Goal: Task Accomplishment & Management: Manage account settings

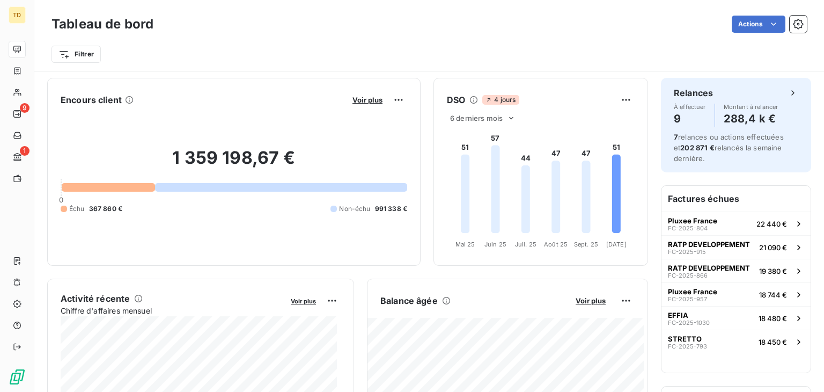
scroll to position [107, 0]
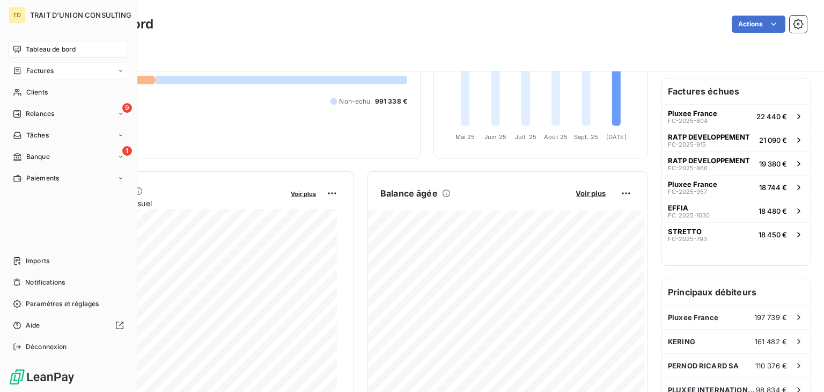
drag, startPoint x: 47, startPoint y: 74, endPoint x: 54, endPoint y: 74, distance: 6.4
click at [53, 74] on span "Factures" at bounding box center [39, 71] width 27 height 10
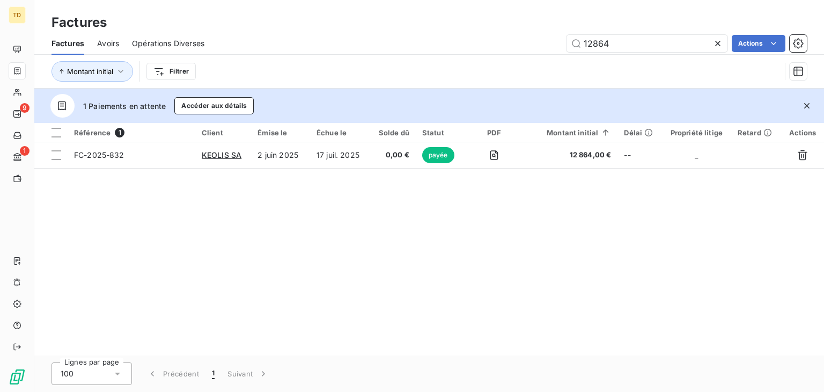
drag, startPoint x: 650, startPoint y: 43, endPoint x: 468, endPoint y: 47, distance: 181.4
click at [472, 47] on div "12864 Actions" at bounding box center [512, 43] width 590 height 17
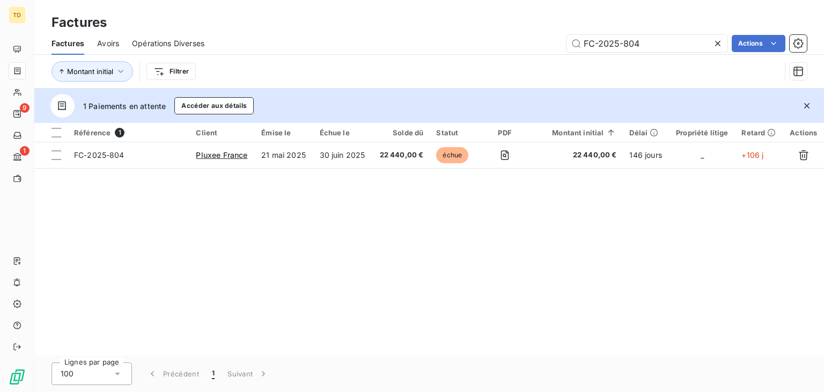
type input "FC-2025-804"
click at [383, 208] on div "Référence 1 Client Émise le Échue le Solde dû Statut PDF Montant initial Délai …" at bounding box center [429, 239] width 790 height 232
click at [718, 40] on icon at bounding box center [718, 43] width 11 height 11
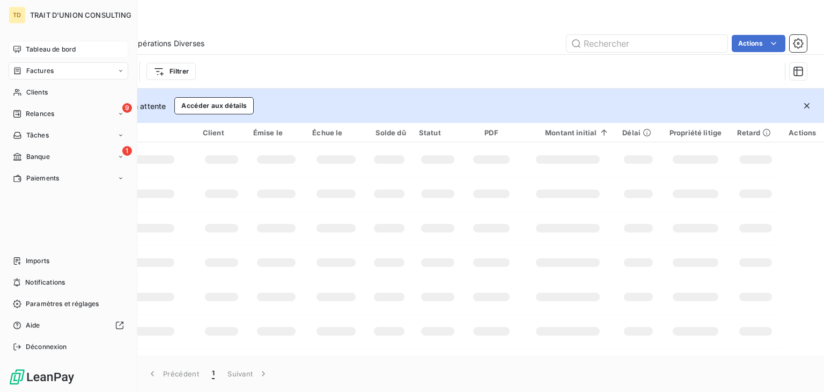
click at [24, 46] on div "Tableau de bord" at bounding box center [69, 49] width 120 height 17
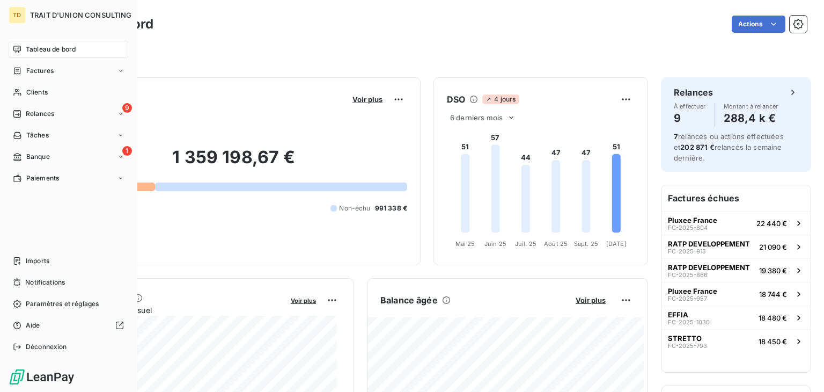
click at [35, 45] on span "Tableau de bord" at bounding box center [51, 50] width 50 height 10
click at [30, 51] on span "Tableau de bord" at bounding box center [51, 50] width 50 height 10
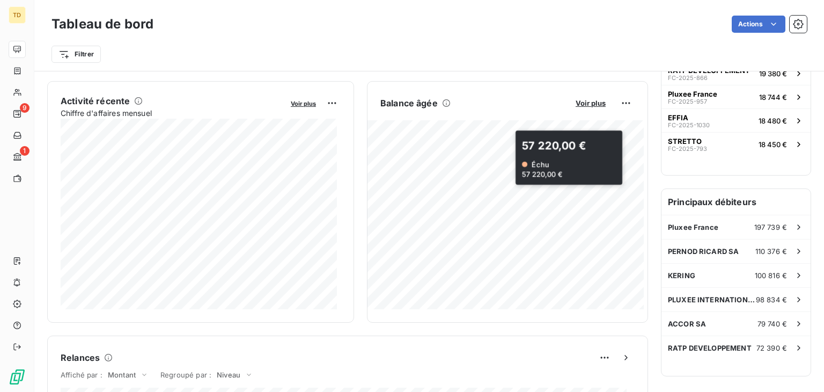
scroll to position [215, 0]
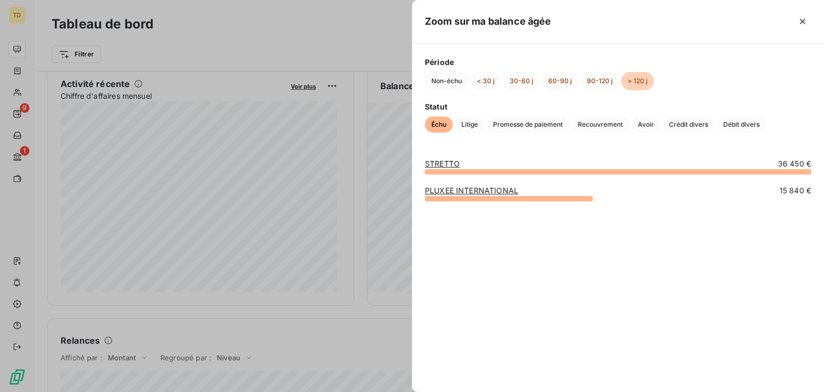
click at [395, 43] on div at bounding box center [412, 196] width 824 height 392
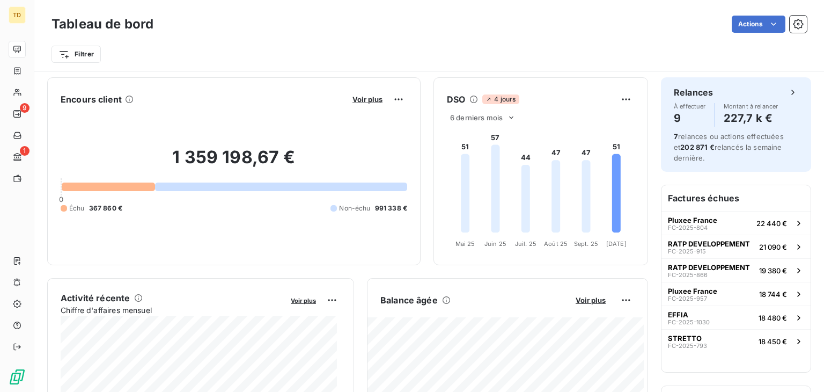
scroll to position [0, 0]
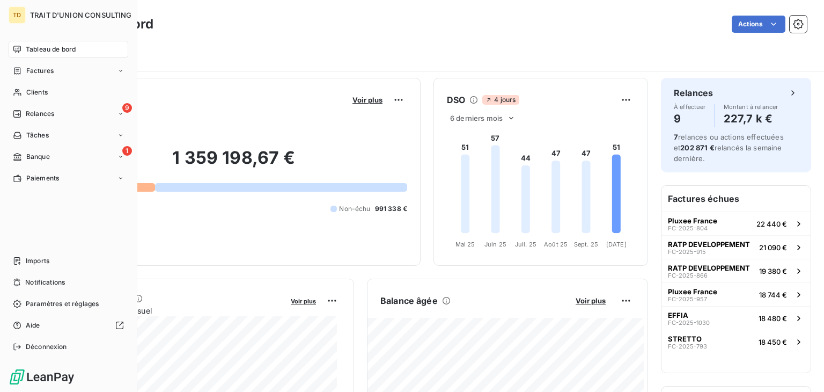
click at [24, 49] on div "Tableau de bord" at bounding box center [69, 49] width 120 height 17
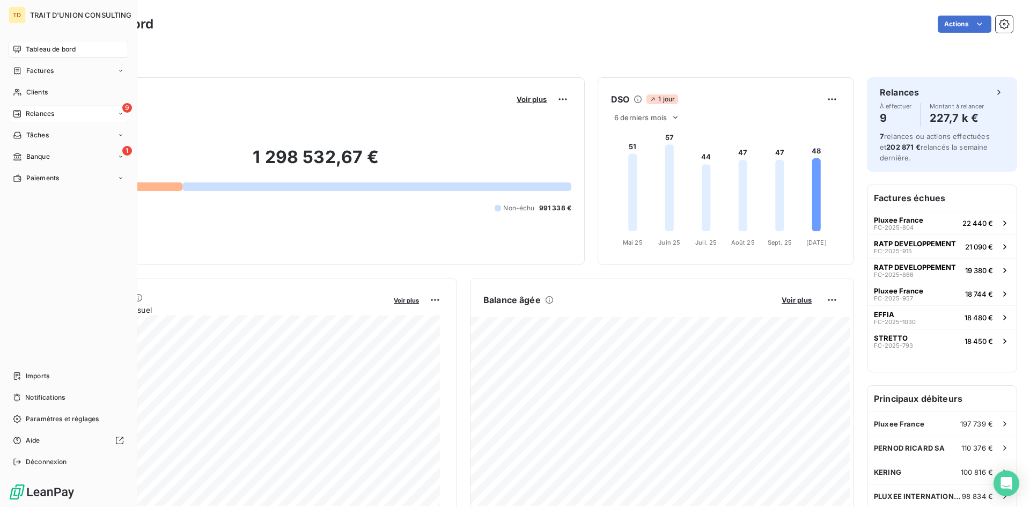
click at [42, 120] on div "9 Relances" at bounding box center [69, 113] width 120 height 17
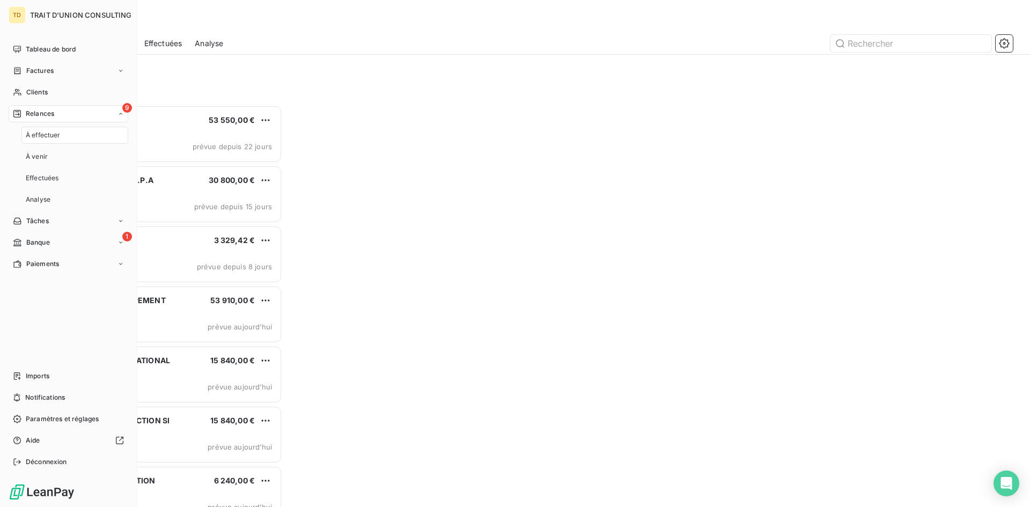
scroll to position [394, 223]
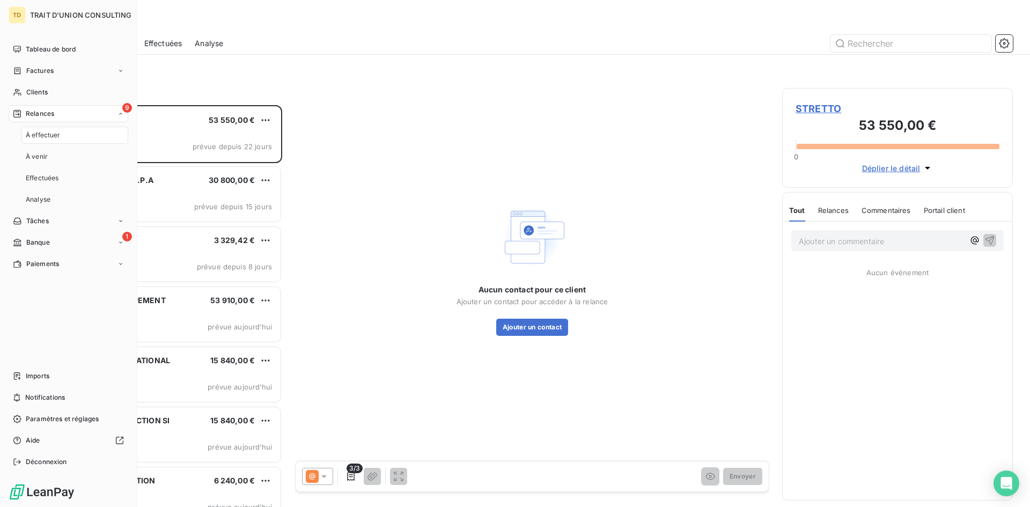
click at [48, 135] on span "À effectuer" at bounding box center [43, 135] width 35 height 10
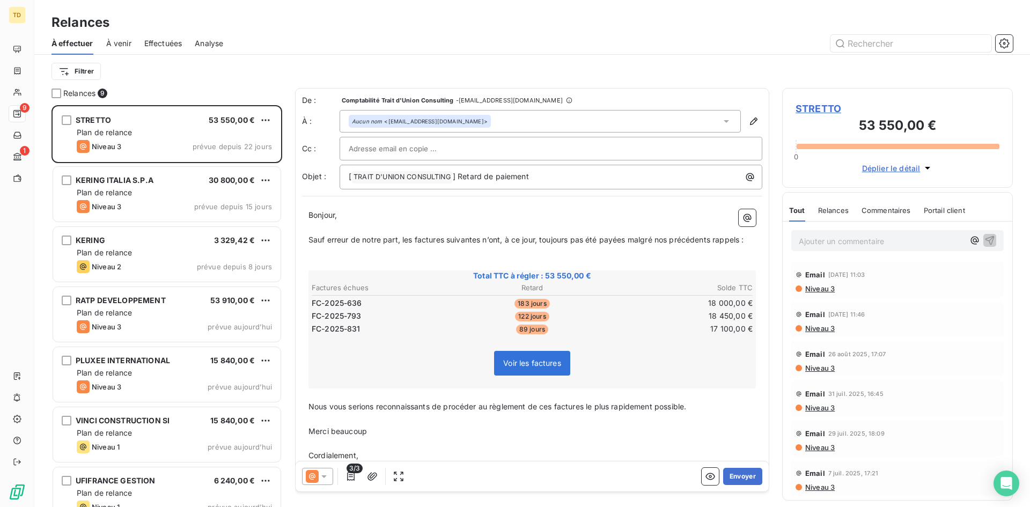
click at [241, 69] on div "Filtrer" at bounding box center [533, 71] width 962 height 20
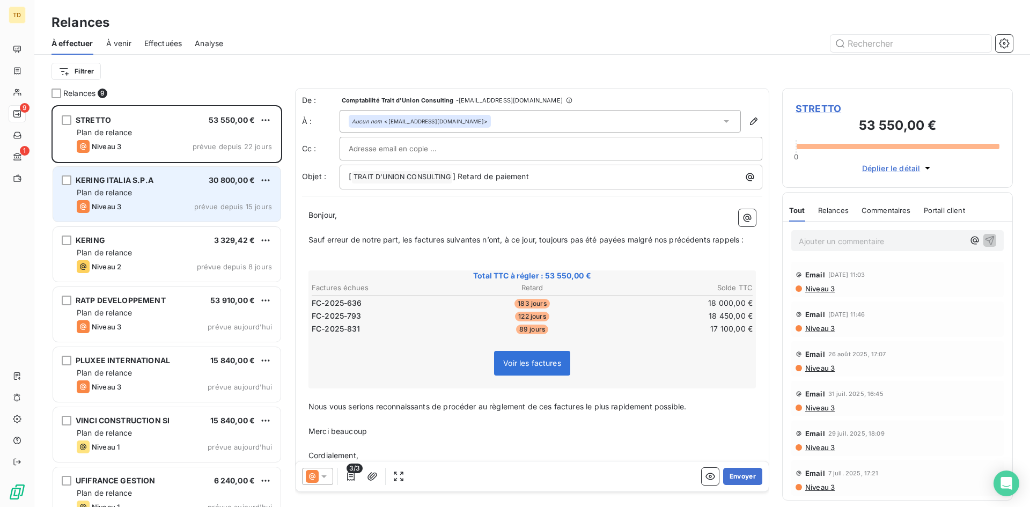
click at [164, 194] on div "Plan de relance" at bounding box center [174, 192] width 195 height 11
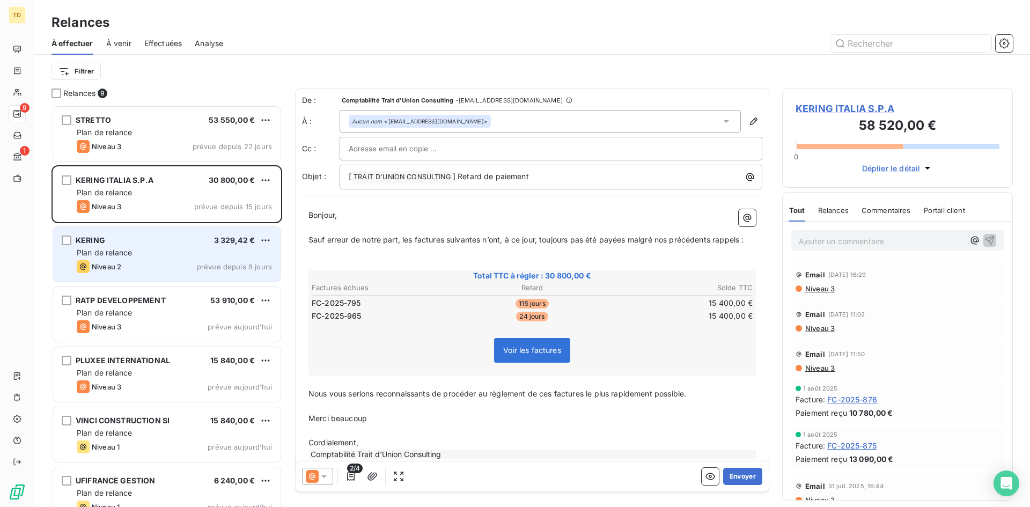
click at [151, 250] on div "Plan de relance" at bounding box center [174, 252] width 195 height 11
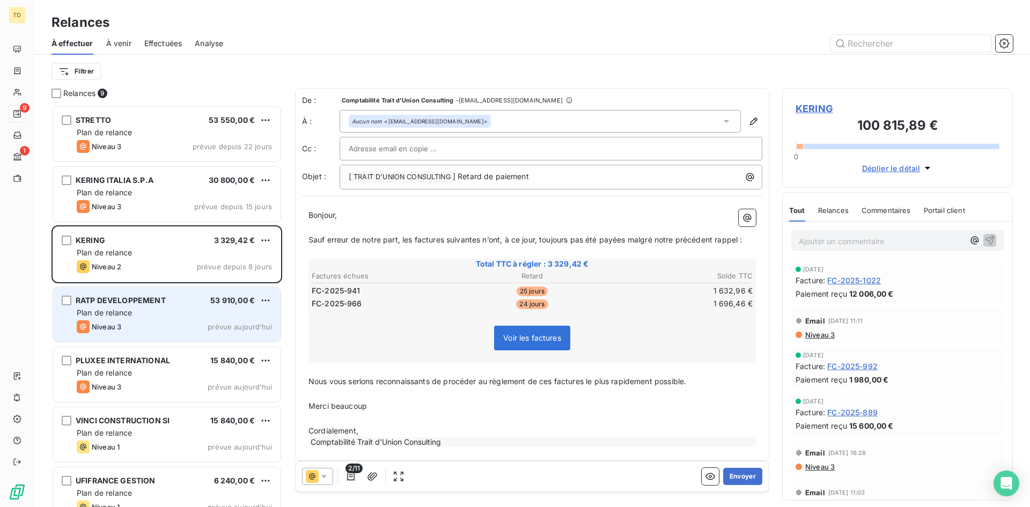
click at [144, 312] on div "Plan de relance" at bounding box center [174, 312] width 195 height 11
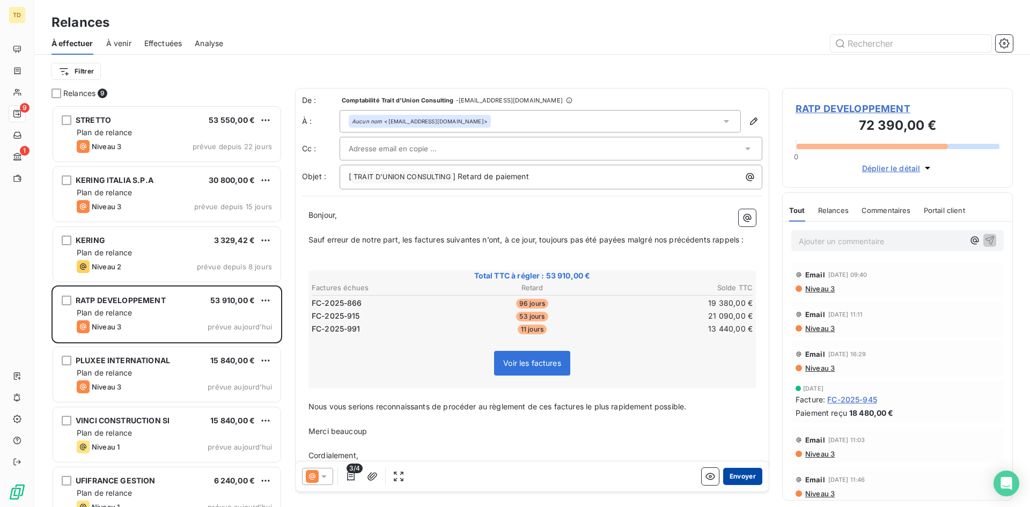
click at [735, 479] on button "Envoyer" at bounding box center [742, 476] width 39 height 17
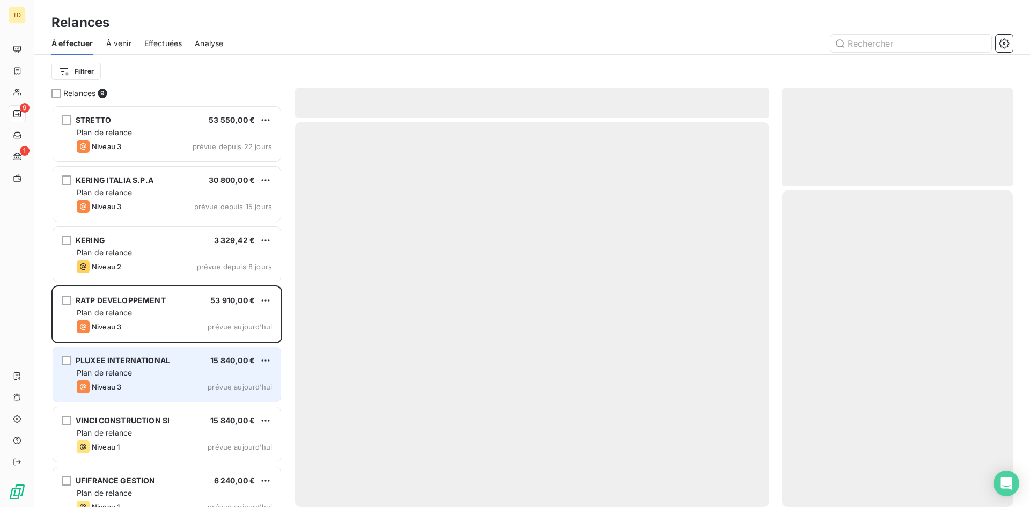
click at [114, 376] on span "Plan de relance" at bounding box center [104, 372] width 55 height 9
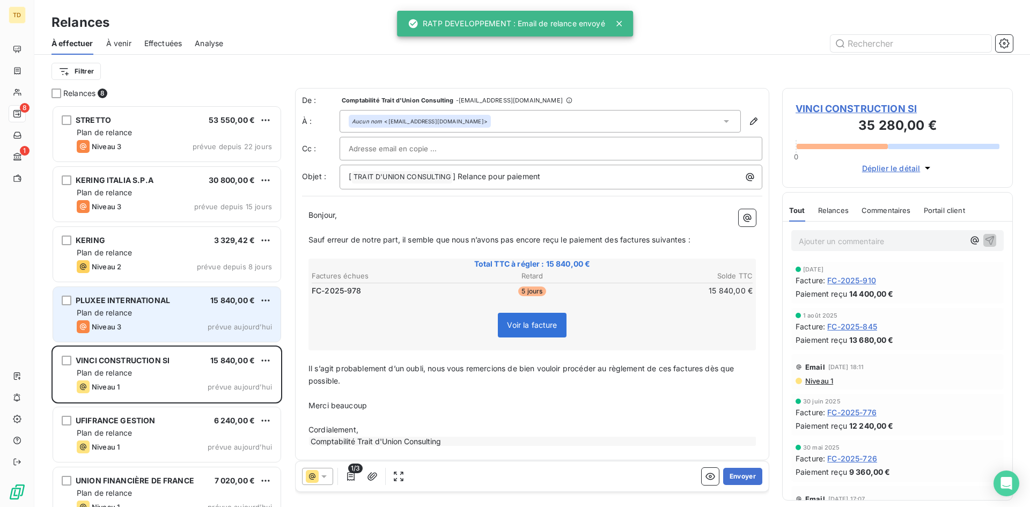
click at [131, 313] on span "Plan de relance" at bounding box center [104, 312] width 55 height 9
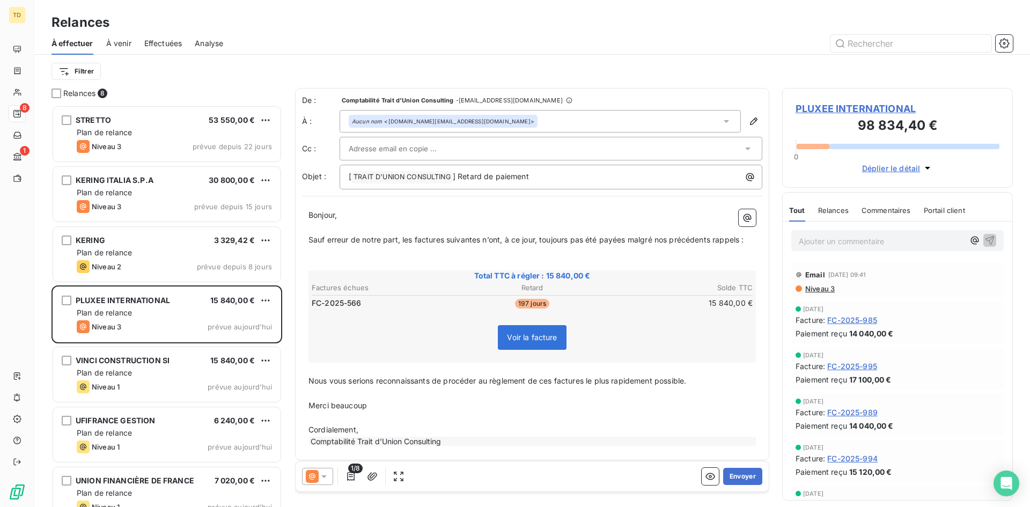
click at [445, 149] on div at bounding box center [546, 149] width 394 height 16
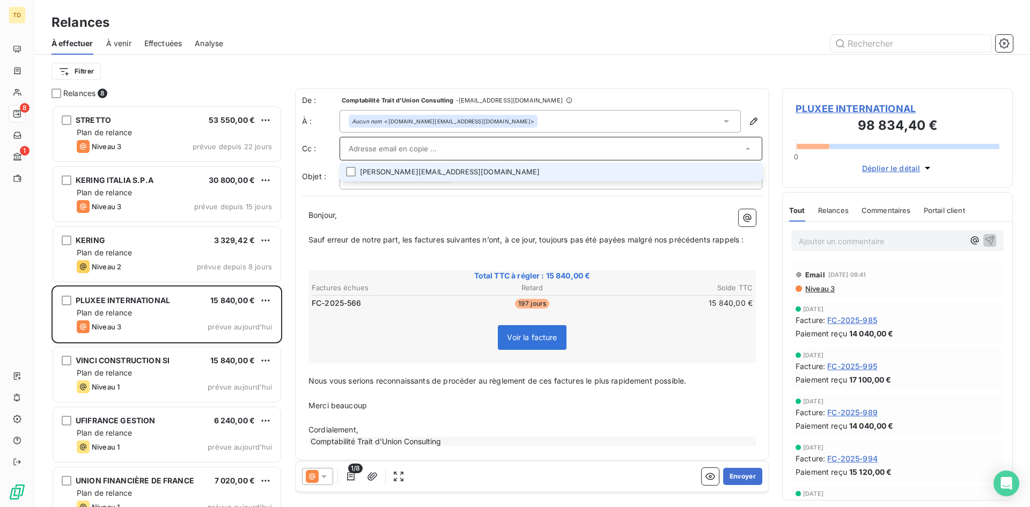
click at [439, 174] on li "pamela.bunet.ext@pluxeegroup.com" at bounding box center [551, 172] width 423 height 19
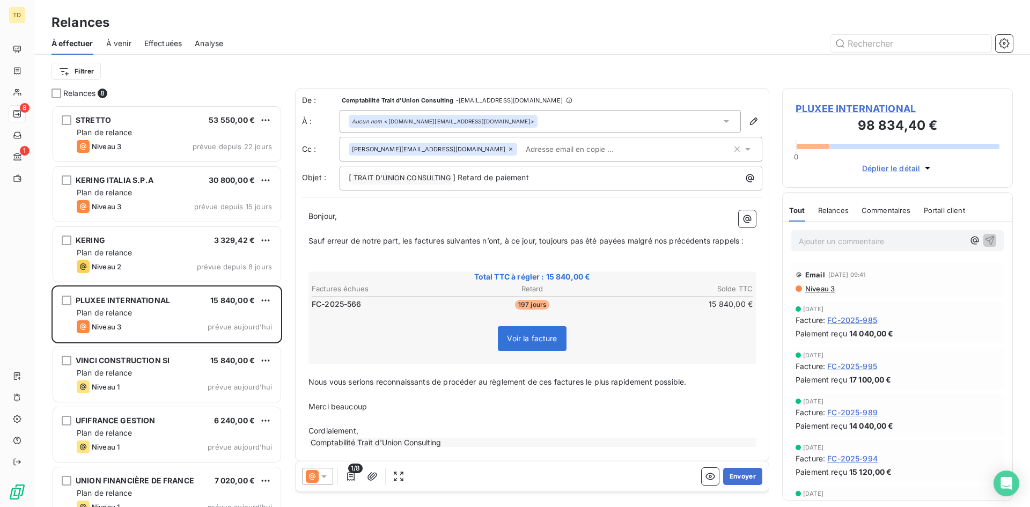
click at [324, 202] on div "De : Comptabilité Trait d'Union Consulting - rappels@leanpay.io À : Aucun nom <…" at bounding box center [532, 274] width 474 height 373
click at [742, 477] on button "Envoyer" at bounding box center [742, 476] width 39 height 17
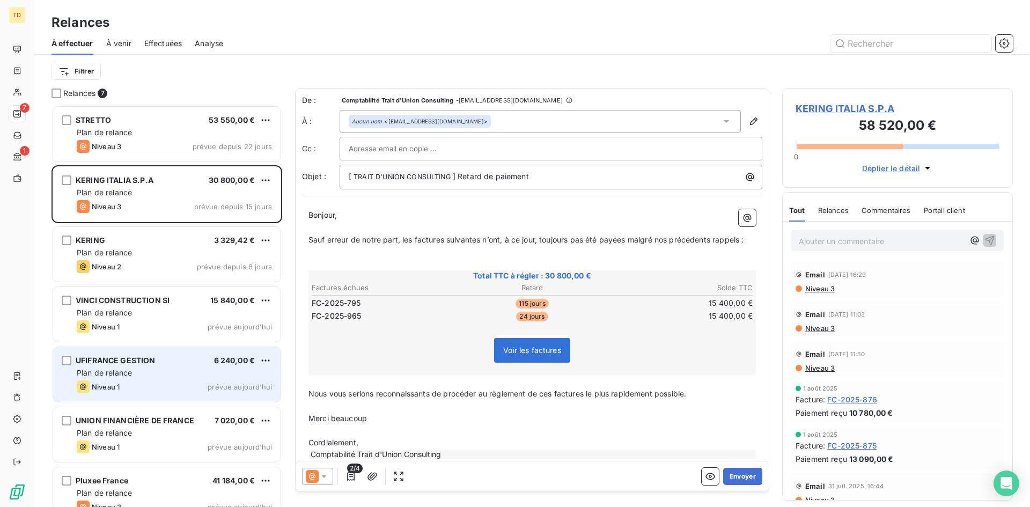
click at [137, 372] on div "Plan de relance" at bounding box center [174, 373] width 195 height 11
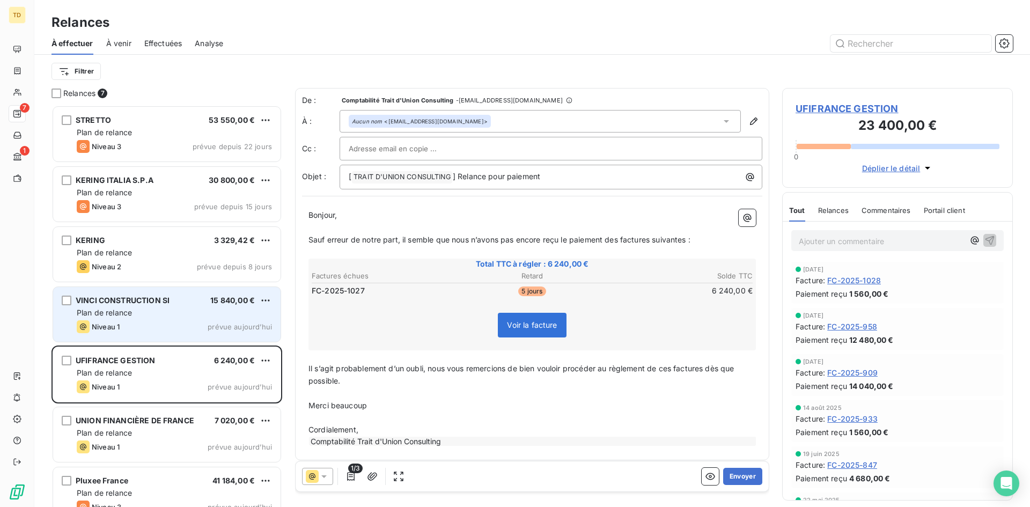
click at [132, 309] on span "Plan de relance" at bounding box center [104, 312] width 55 height 9
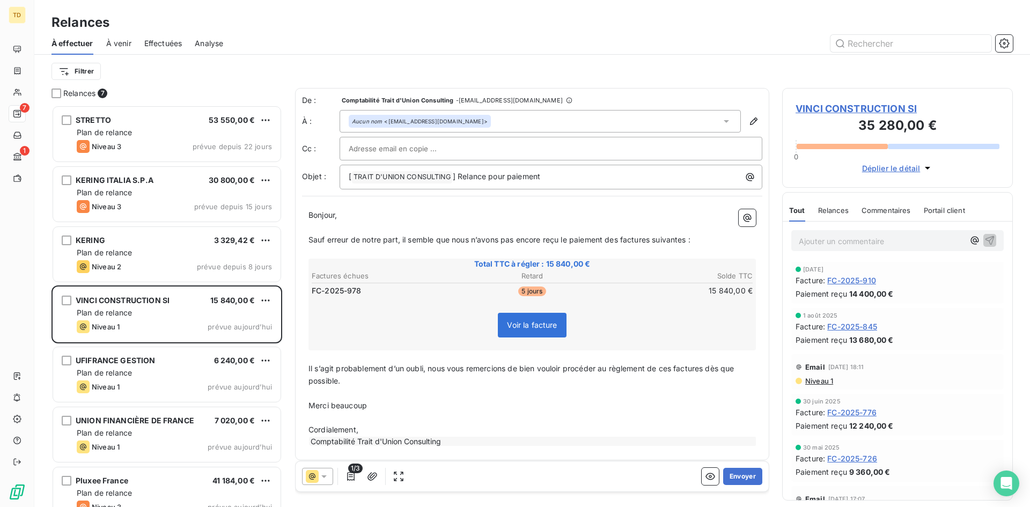
drag, startPoint x: 736, startPoint y: 472, endPoint x: 450, endPoint y: 420, distance: 290.8
click at [492, 431] on div "De : Comptabilité Trait d'Union Consulting - rappels@leanpay.io À : Aucun nom <…" at bounding box center [532, 293] width 474 height 411
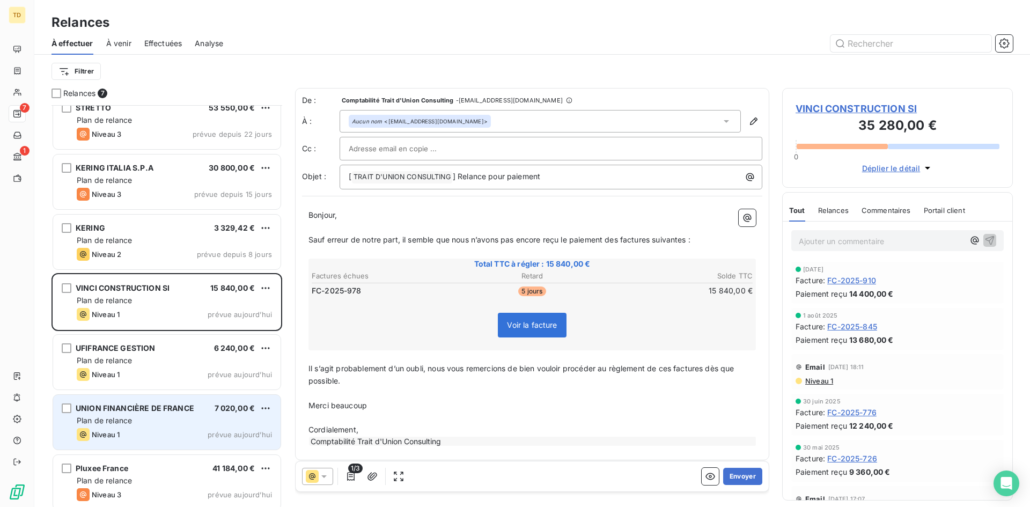
scroll to position [19, 0]
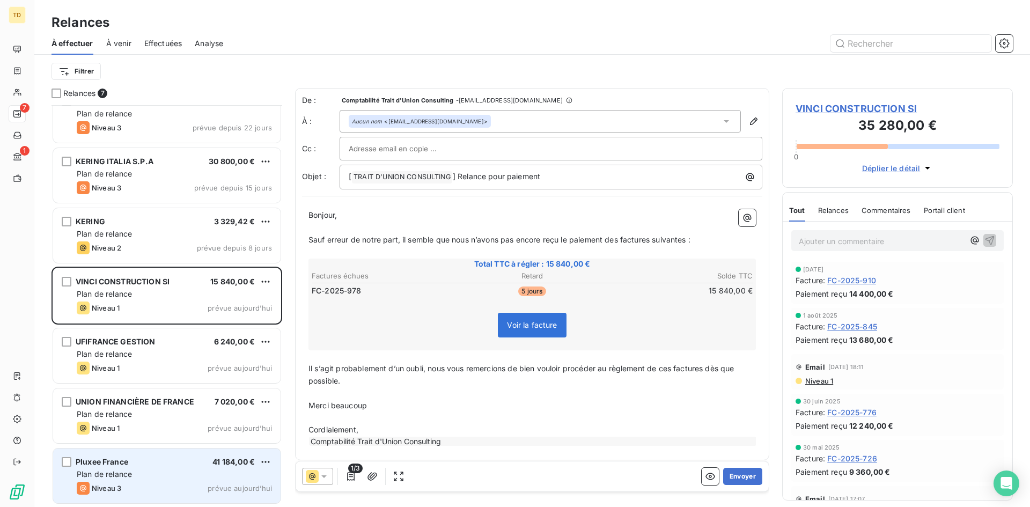
click at [141, 475] on div "Plan de relance" at bounding box center [174, 474] width 195 height 11
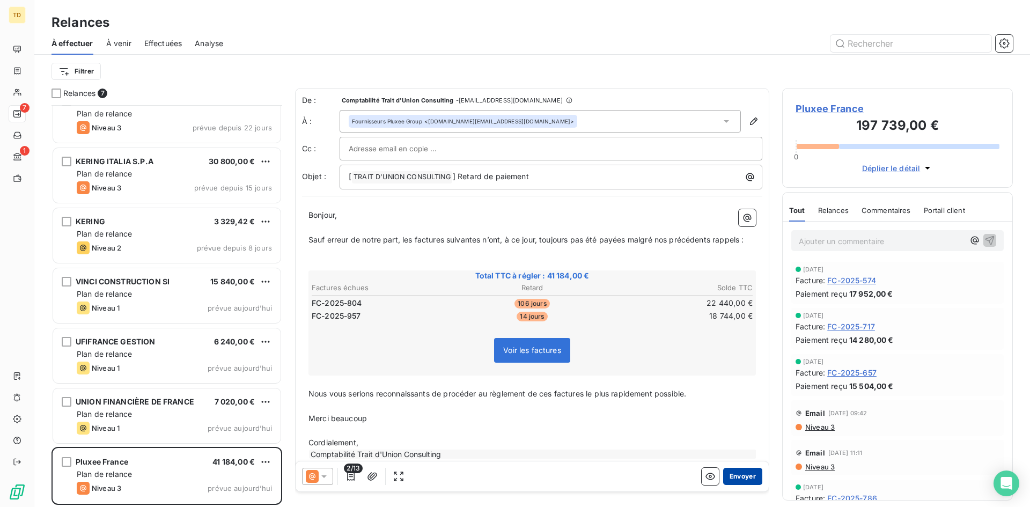
click at [730, 479] on button "Envoyer" at bounding box center [742, 476] width 39 height 17
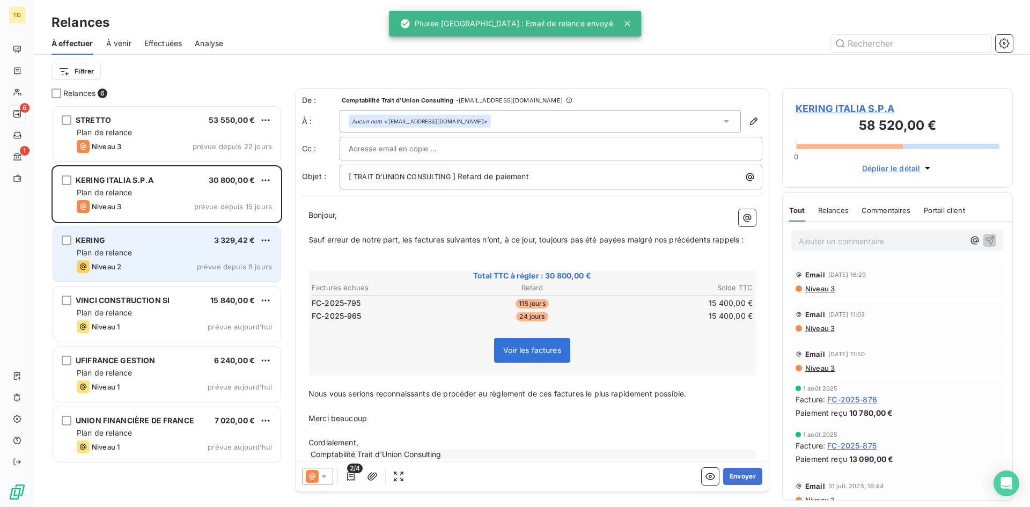
click at [139, 252] on div "Plan de relance" at bounding box center [174, 252] width 195 height 11
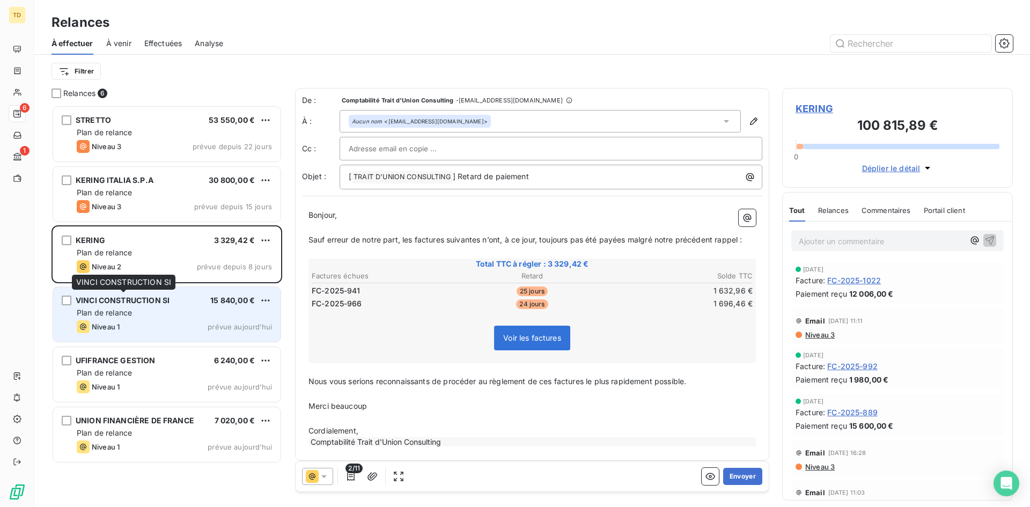
click at [145, 300] on span "VINCI CONSTRUCTION SI" at bounding box center [123, 300] width 94 height 9
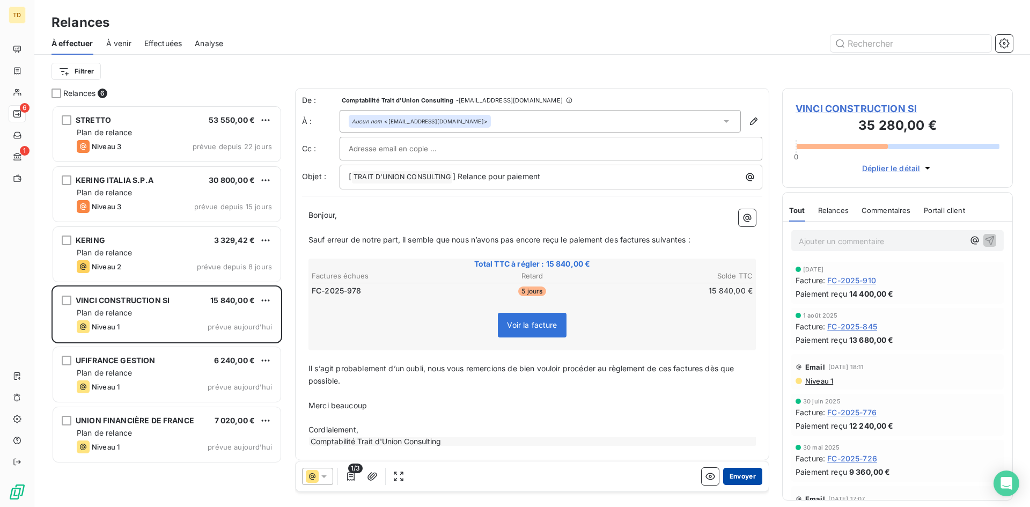
click at [729, 477] on button "Envoyer" at bounding box center [742, 476] width 39 height 17
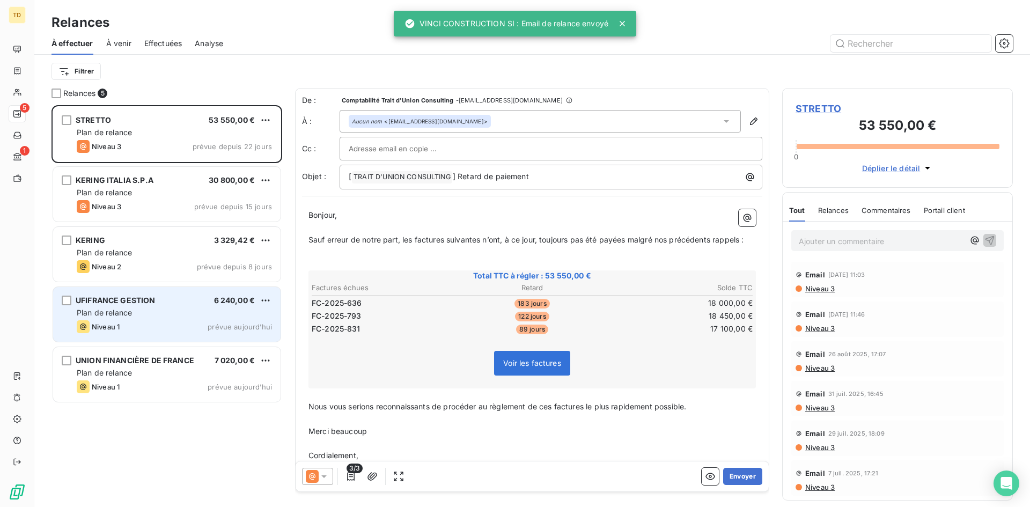
click at [190, 326] on div "Niveau 1 prévue aujourd’hui" at bounding box center [174, 326] width 195 height 13
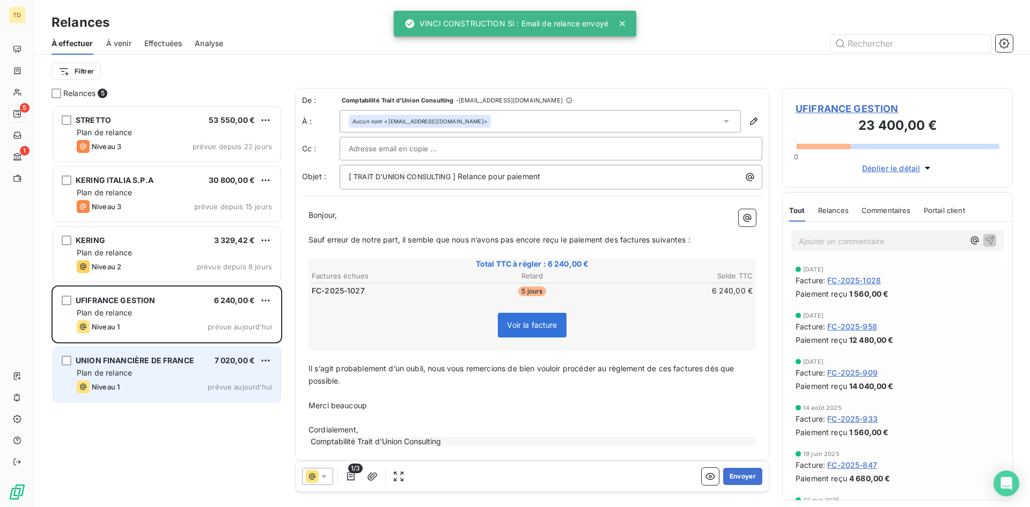
click at [178, 368] on div "Plan de relance" at bounding box center [174, 373] width 195 height 11
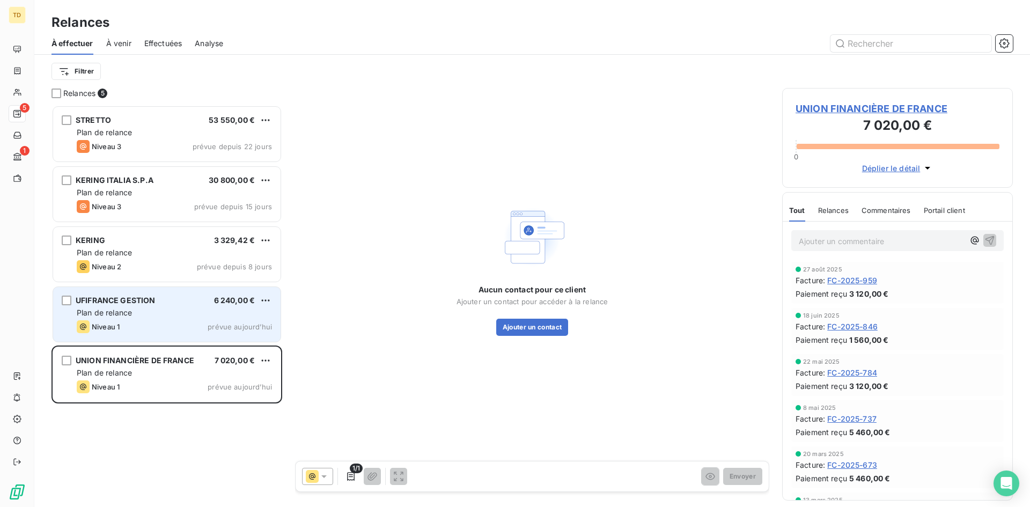
click at [104, 320] on div "UFIFRANCE GESTION 6 240,00 € Plan de relance Niveau 1 prévue aujourd’hui" at bounding box center [167, 314] width 228 height 55
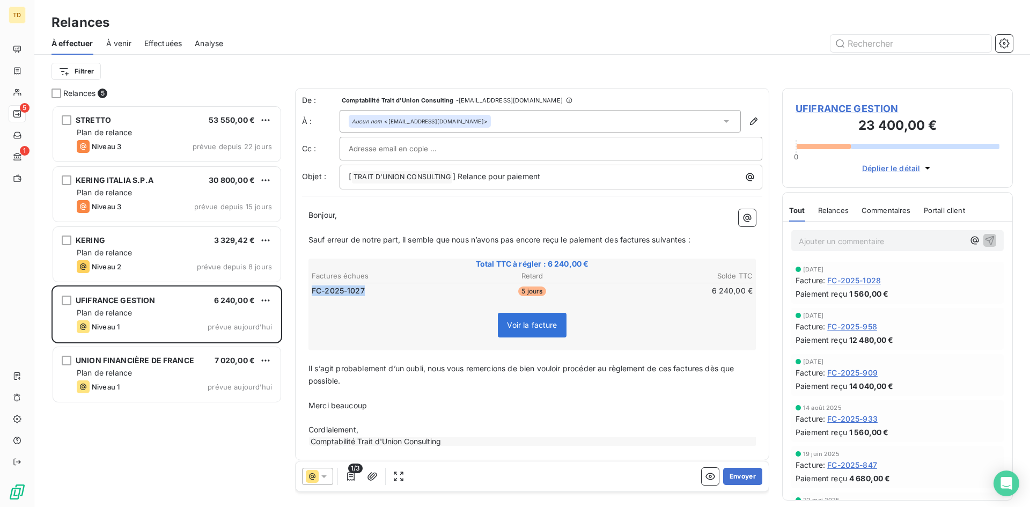
drag, startPoint x: 368, startPoint y: 294, endPoint x: 313, endPoint y: 293, distance: 54.7
click at [313, 293] on td "FC-2025-1027" at bounding box center [384, 291] width 146 height 12
drag, startPoint x: 372, startPoint y: 292, endPoint x: 270, endPoint y: 286, distance: 102.1
click at [270, 286] on div "Relances 5 STRETTO 53 550,00 € Plan de relance Niveau 3 prévue depuis 22 jours …" at bounding box center [532, 297] width 996 height 419
click at [406, 309] on div "Voir la facture" at bounding box center [532, 327] width 444 height 46
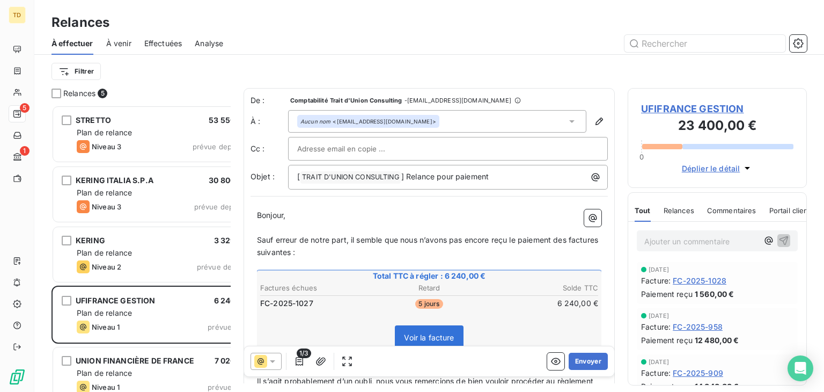
scroll to position [278, 171]
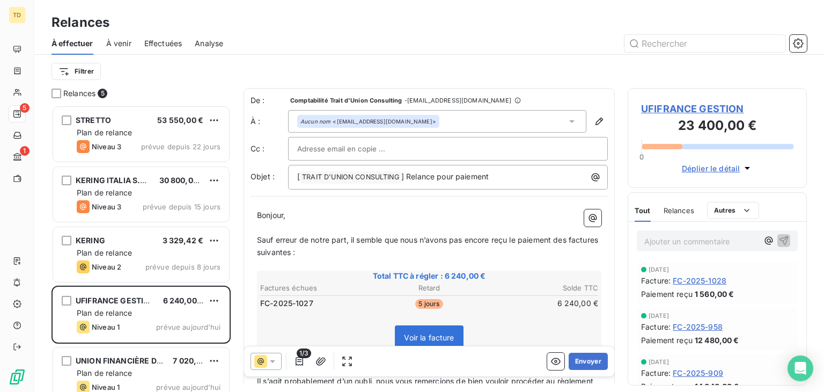
click at [377, 123] on div "Aucun nom <facture-dsi@uff.net>" at bounding box center [369, 122] width 136 height 8
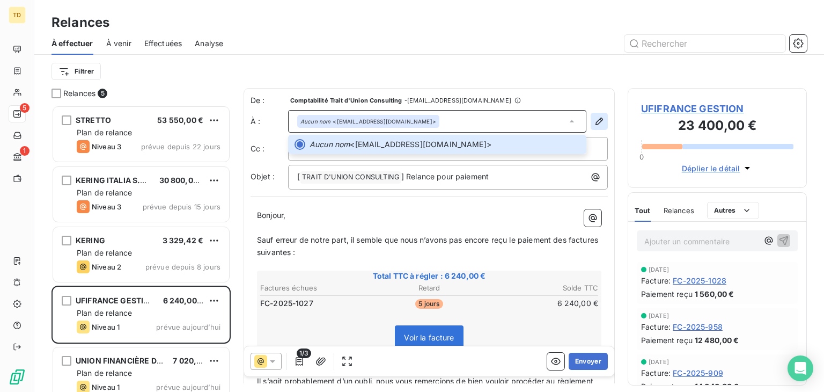
click at [594, 121] on icon "button" at bounding box center [599, 121] width 11 height 11
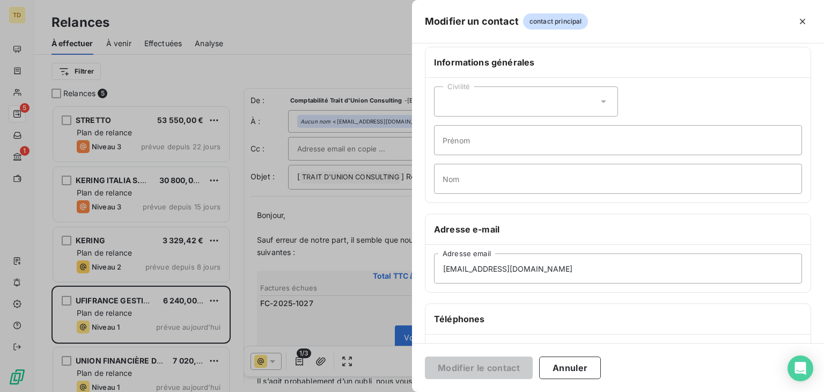
scroll to position [0, 0]
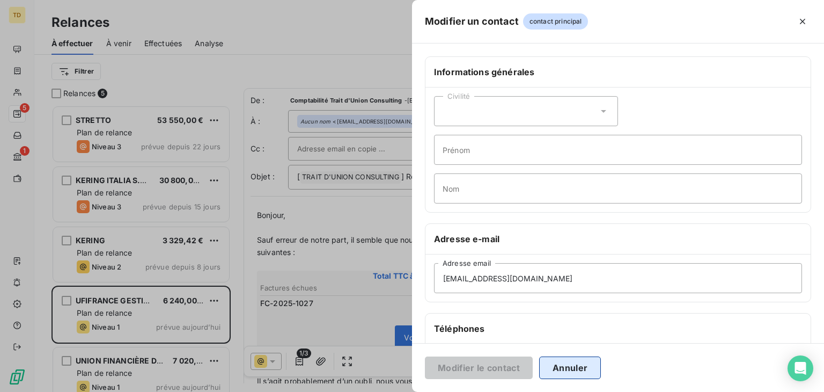
click at [573, 370] on button "Annuler" at bounding box center [570, 367] width 62 height 23
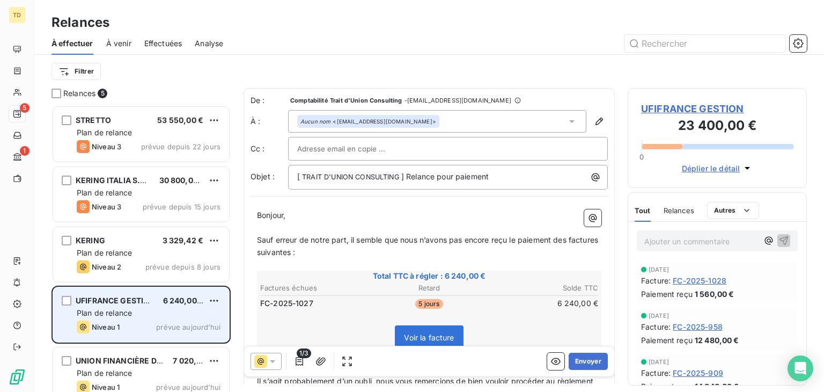
click at [137, 305] on div "UFIFRANCE GESTION" at bounding box center [115, 300] width 79 height 11
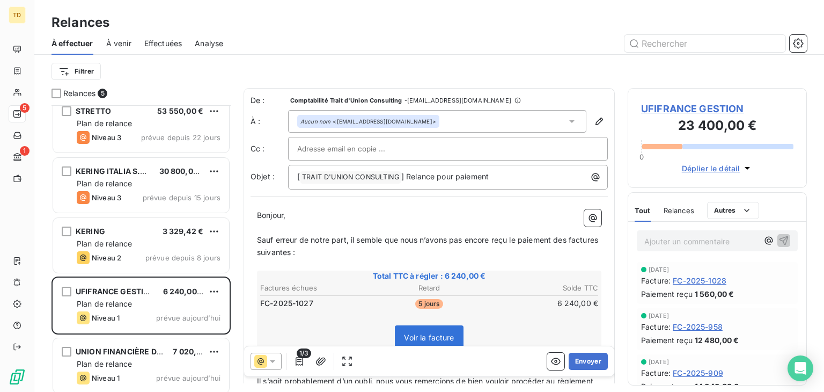
scroll to position [14, 0]
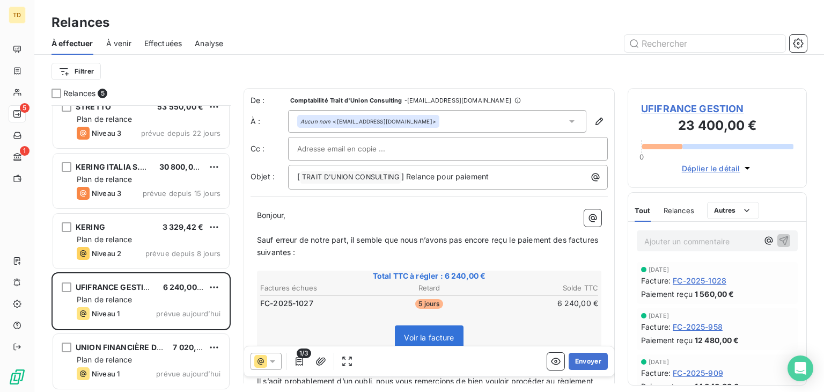
click at [121, 355] on span "Plan de relance" at bounding box center [104, 359] width 55 height 9
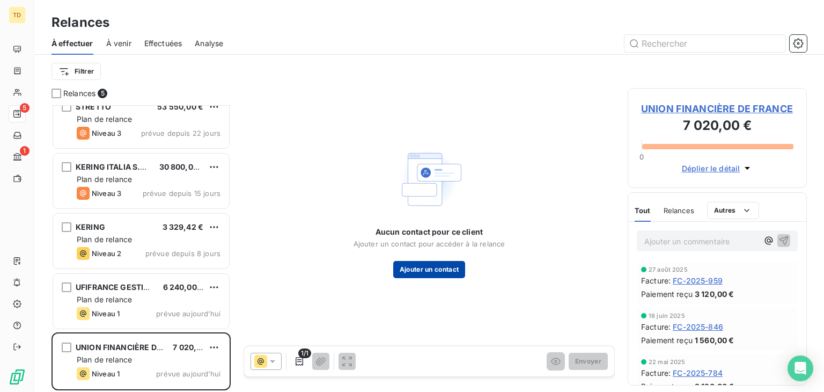
click at [444, 271] on button "Ajouter un contact" at bounding box center [429, 269] width 72 height 17
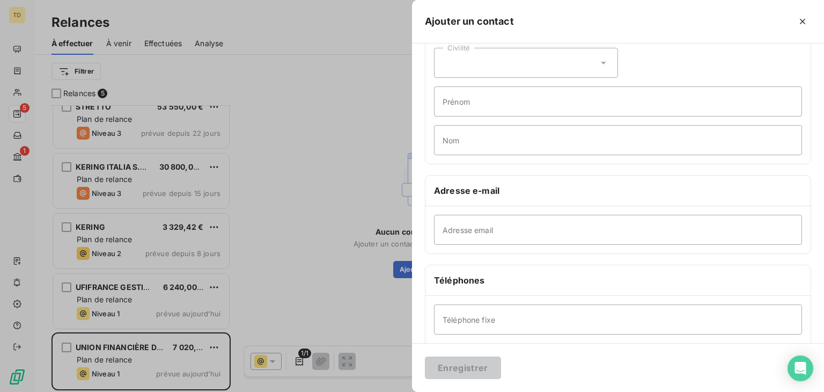
scroll to position [54, 0]
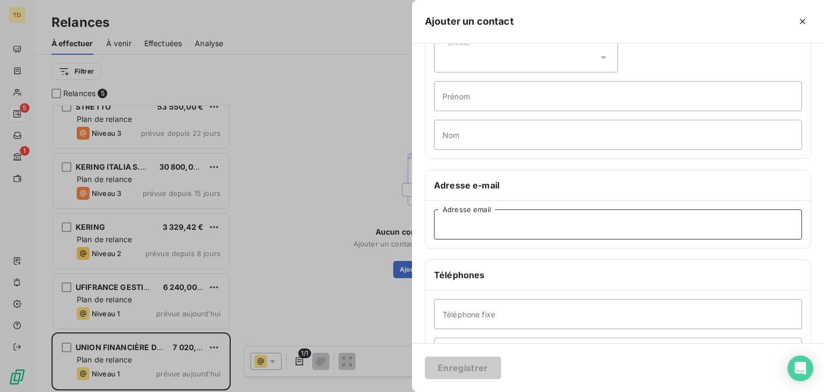
click at [471, 226] on input "Adresse email" at bounding box center [618, 224] width 368 height 30
paste input "factures_projets@uff.net"
click at [504, 307] on div "Téléphone fixe Téléphone mobile" at bounding box center [618, 333] width 385 height 86
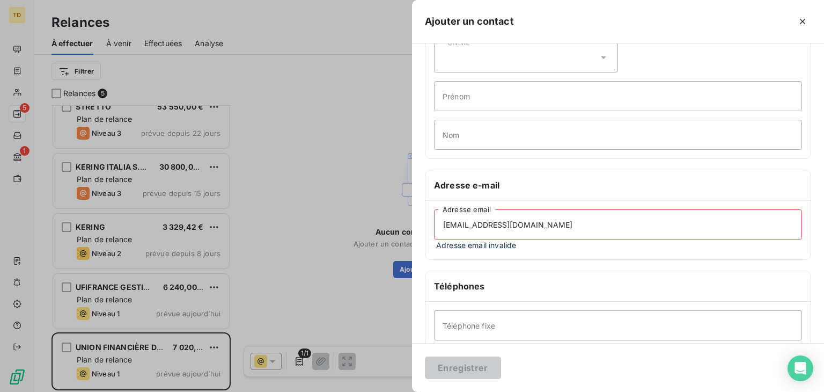
drag, startPoint x: 515, startPoint y: 199, endPoint x: 503, endPoint y: 235, distance: 38.0
click at [515, 201] on div "Adresse e-mail factures_projets@uff.net Adresse email Adresse email invalide" at bounding box center [618, 215] width 386 height 90
drag, startPoint x: 445, startPoint y: 222, endPoint x: 435, endPoint y: 225, distance: 10.4
click at [435, 225] on input "factures_projets@uff.net" at bounding box center [618, 224] width 368 height 30
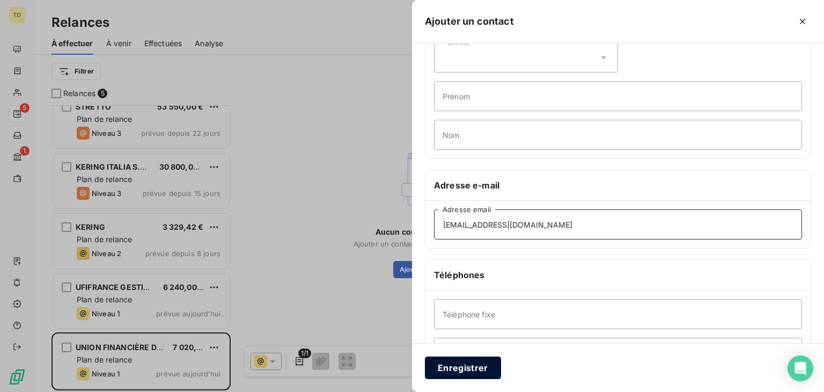
type input "factures_projets@uff.net"
click at [475, 363] on button "Enregistrer" at bounding box center [463, 367] width 76 height 23
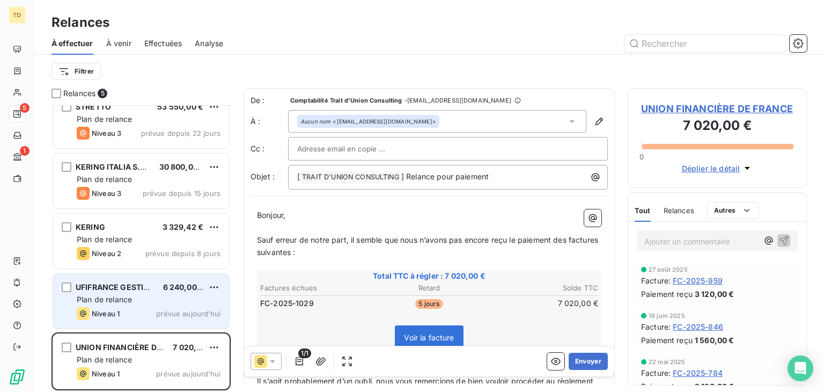
click at [130, 307] on div "Niveau 1 prévue aujourd’hui" at bounding box center [149, 313] width 144 height 13
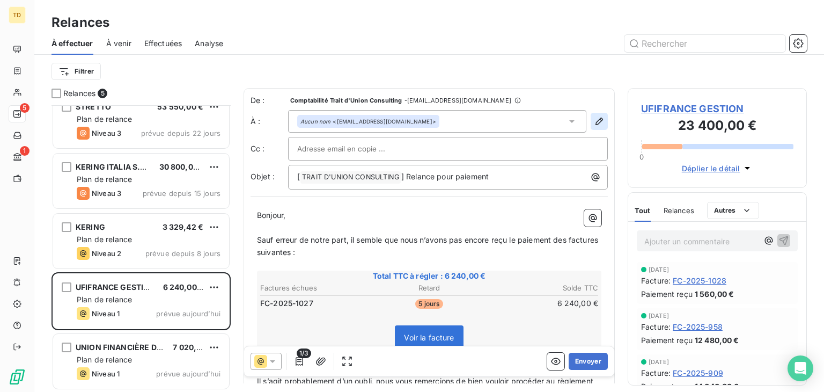
click at [594, 122] on icon "button" at bounding box center [599, 121] width 11 height 11
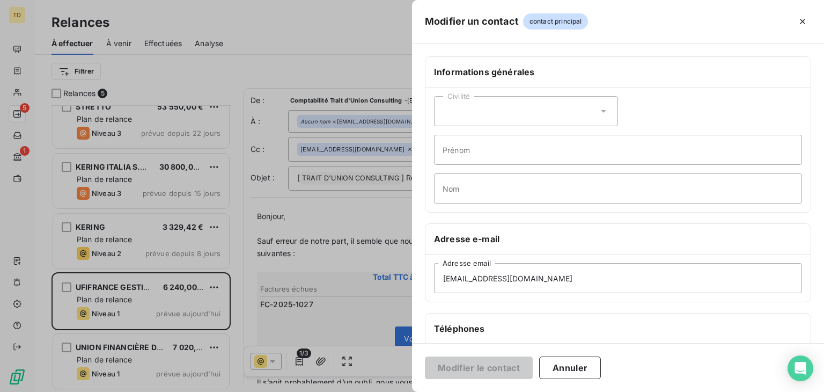
click at [275, 40] on div at bounding box center [412, 196] width 824 height 392
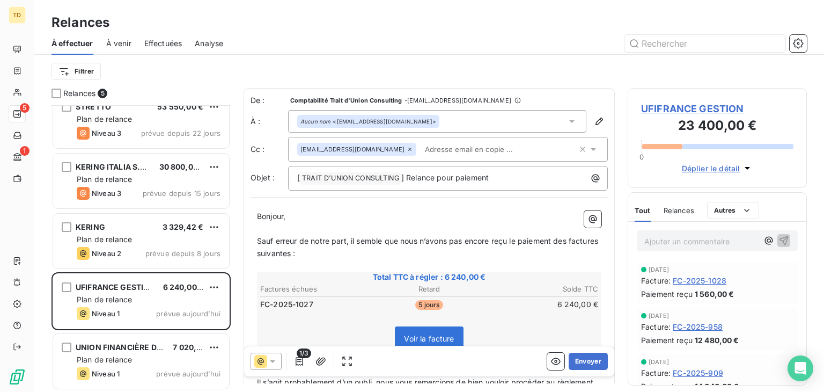
click at [407, 149] on icon at bounding box center [410, 149] width 6 height 6
click at [345, 119] on div "Aucun nom <facture-dsi@uff.net>" at bounding box center [369, 122] width 136 height 8
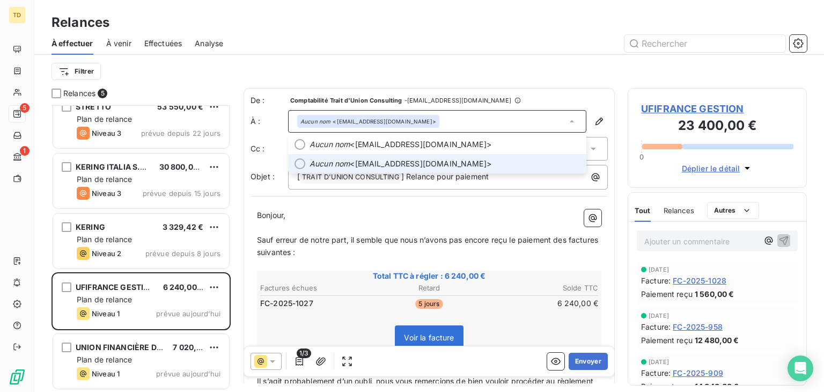
click at [362, 166] on span "Aucun nom <factures_projets@uff.net>" at bounding box center [445, 163] width 270 height 11
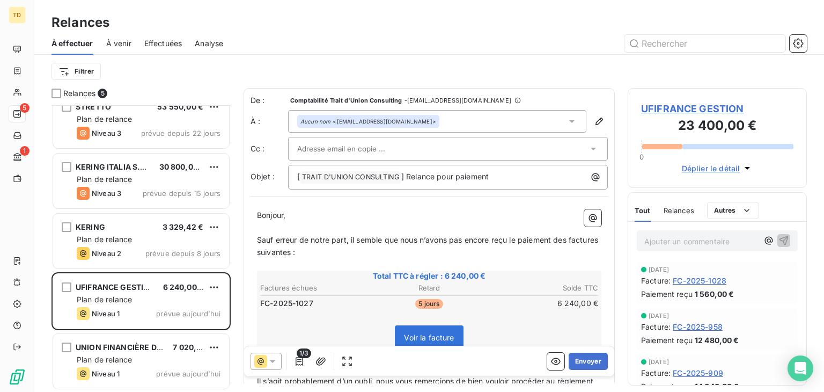
click at [470, 76] on div "Filtrer" at bounding box center [430, 71] width 756 height 20
click at [602, 72] on div "Filtrer" at bounding box center [430, 71] width 756 height 20
click at [478, 144] on div at bounding box center [442, 149] width 291 height 16
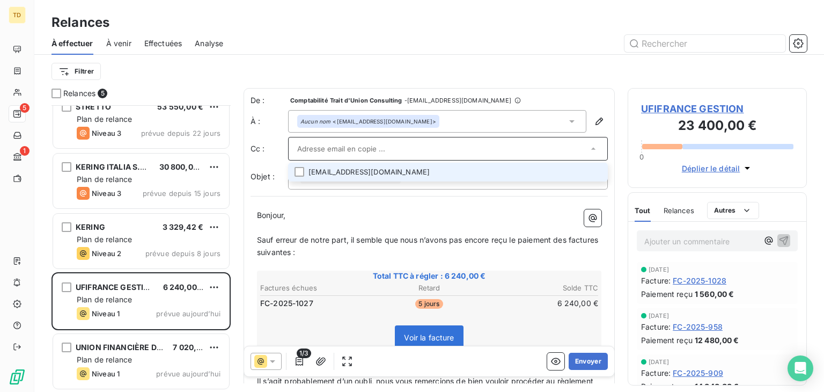
click at [478, 144] on input "text" at bounding box center [442, 149] width 291 height 16
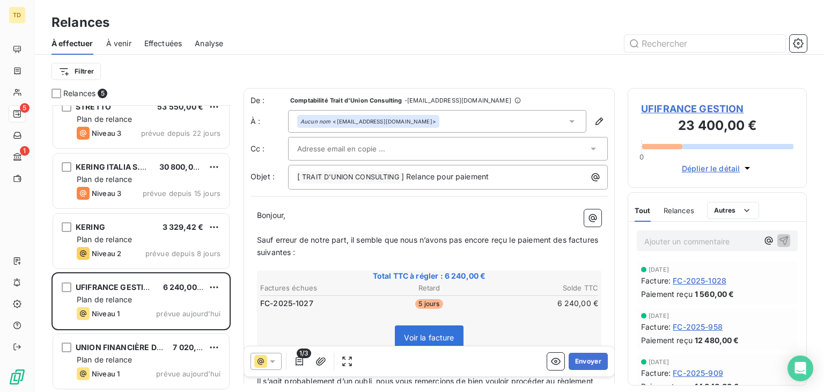
click at [498, 65] on div "Filtrer" at bounding box center [430, 71] width 756 height 20
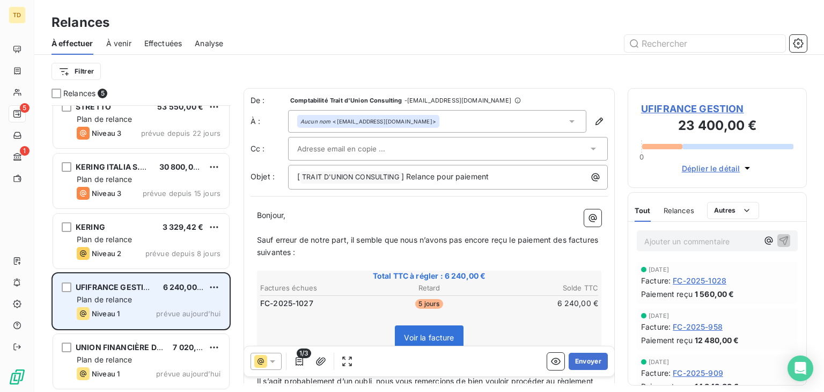
click at [144, 301] on div "Plan de relance" at bounding box center [149, 299] width 144 height 11
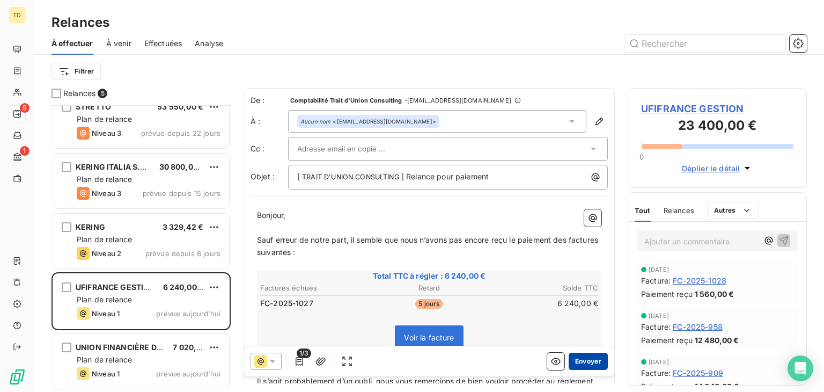
click at [578, 361] on button "Envoyer" at bounding box center [588, 361] width 39 height 17
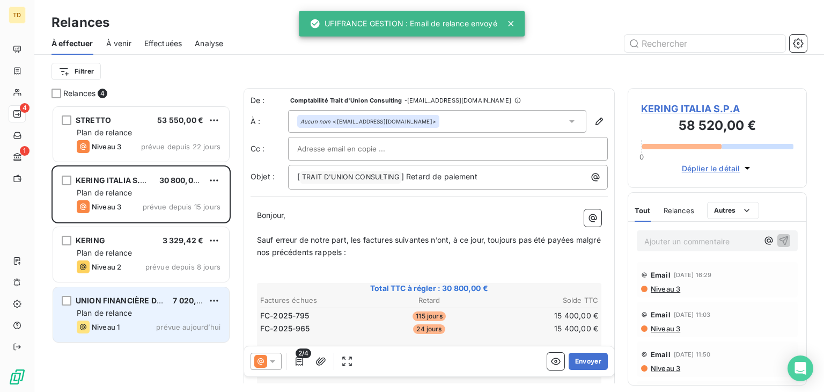
click at [143, 320] on div "Niveau 1 prévue aujourd’hui" at bounding box center [149, 326] width 144 height 13
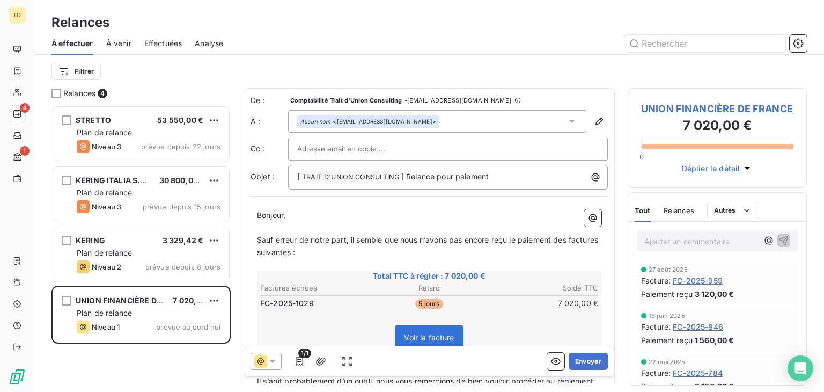
click at [423, 125] on div "Aucun nom <factures_projets@uff.net>" at bounding box center [437, 121] width 298 height 23
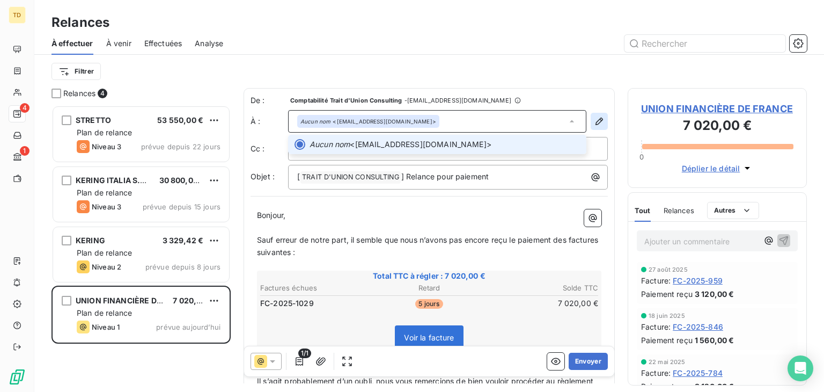
click at [594, 119] on icon "button" at bounding box center [599, 121] width 11 height 11
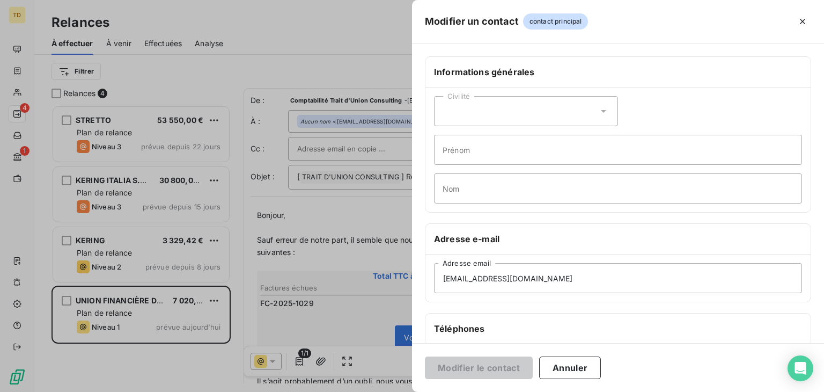
click at [365, 162] on div at bounding box center [412, 196] width 824 height 392
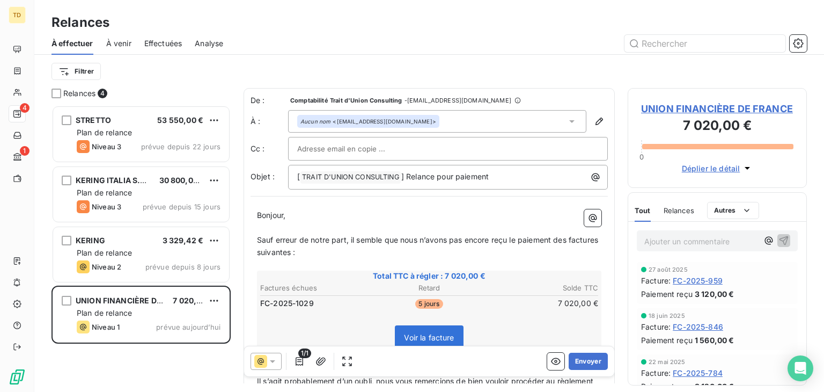
click at [363, 149] on input "text" at bounding box center [354, 149] width 115 height 16
click at [449, 116] on div "Aucun nom <factures_projets@uff.net>" at bounding box center [437, 121] width 298 height 23
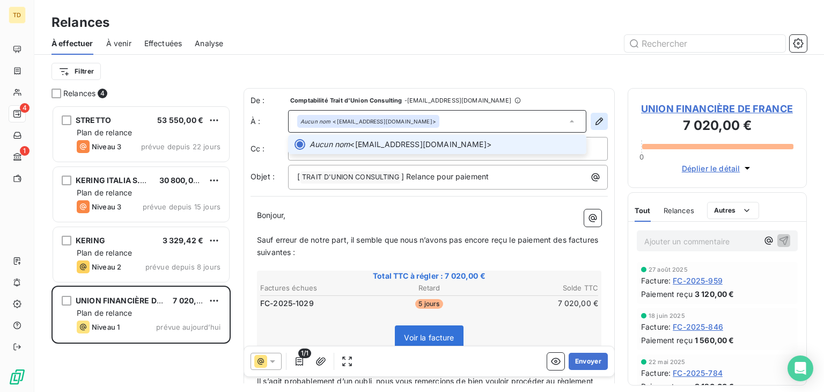
click at [594, 119] on icon "button" at bounding box center [599, 121] width 11 height 11
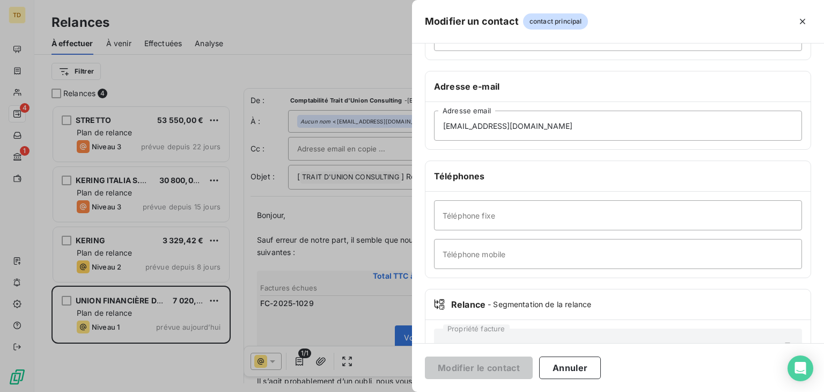
scroll to position [161, 0]
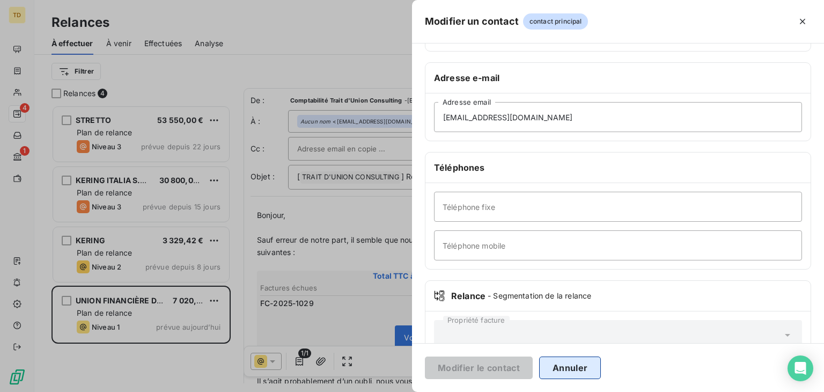
click at [590, 362] on button "Annuler" at bounding box center [570, 367] width 62 height 23
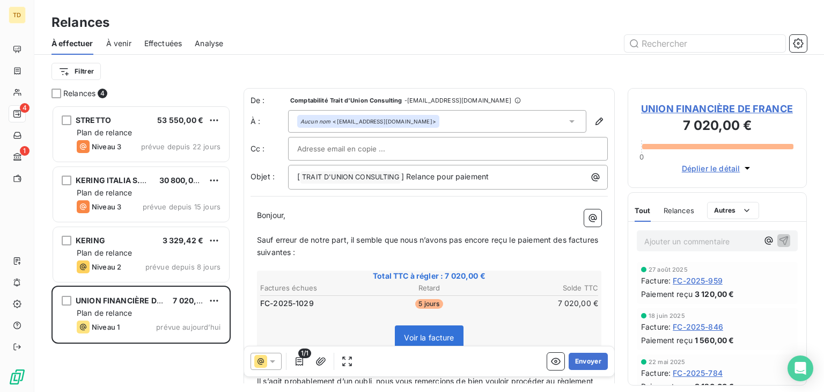
click at [432, 119] on div "Aucun nom <factures_projets@uff.net>" at bounding box center [437, 121] width 298 height 23
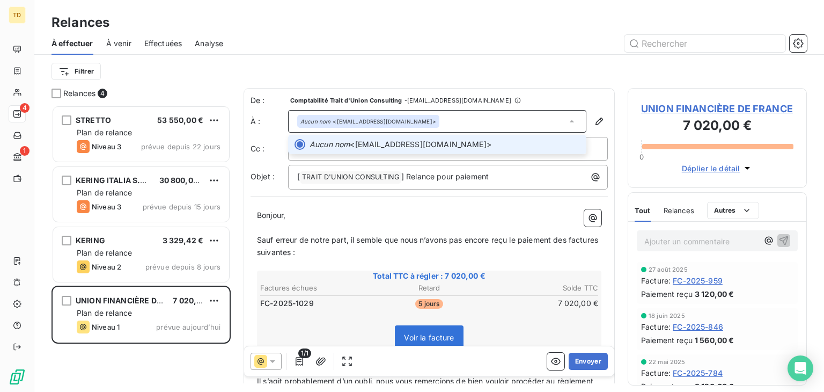
click at [420, 76] on div "Filtrer" at bounding box center [430, 71] width 756 height 20
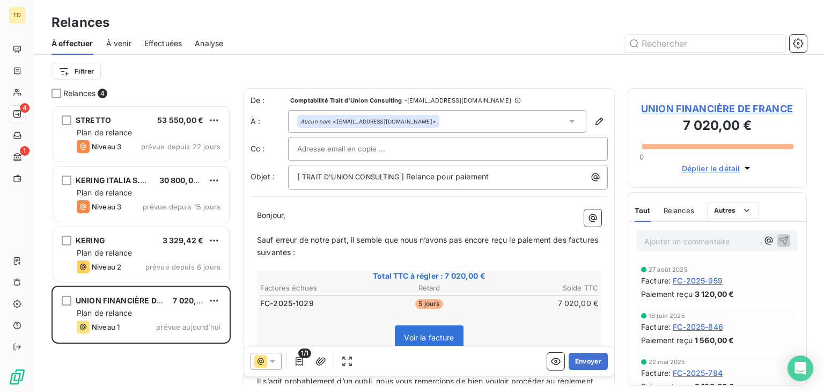
click at [380, 151] on input "text" at bounding box center [354, 149] width 115 height 16
click at [423, 120] on div "Aucun nom <factures_projets@uff.net>" at bounding box center [437, 121] width 298 height 23
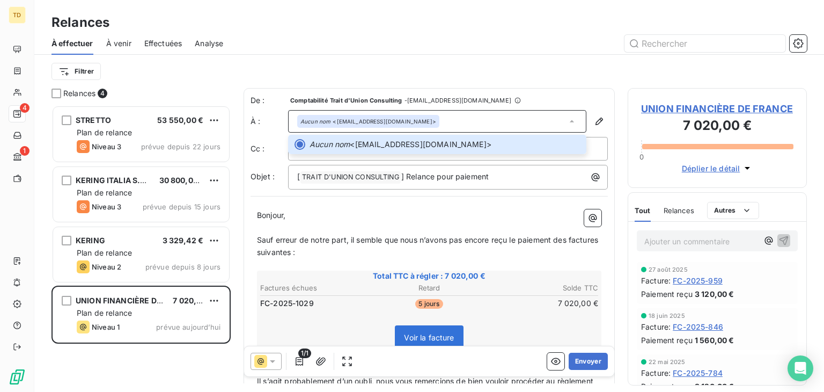
click at [429, 120] on div "Aucun nom <factures_projets@uff.net>" at bounding box center [437, 121] width 298 height 23
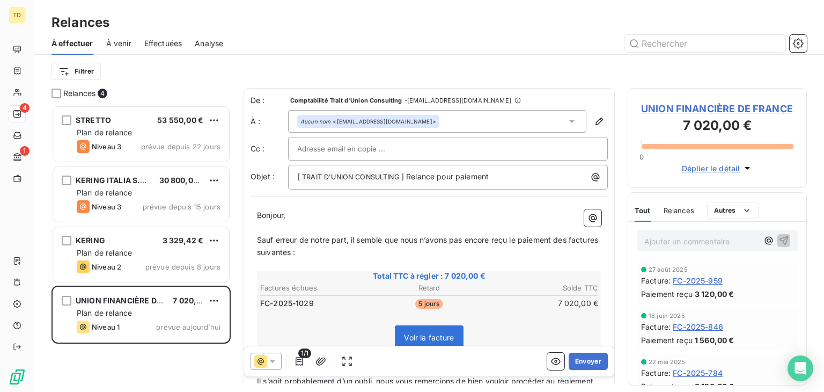
click at [393, 145] on div at bounding box center [448, 149] width 302 height 16
click at [450, 61] on div "Filtrer" at bounding box center [430, 71] width 756 height 20
click at [596, 123] on icon "button" at bounding box center [599, 121] width 11 height 11
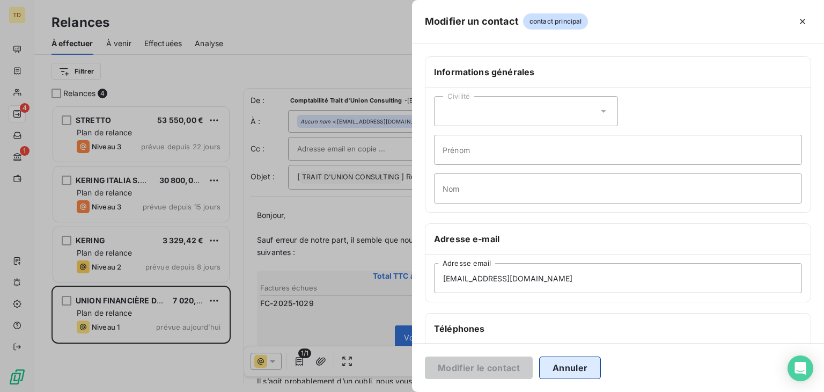
click at [592, 372] on button "Annuler" at bounding box center [570, 367] width 62 height 23
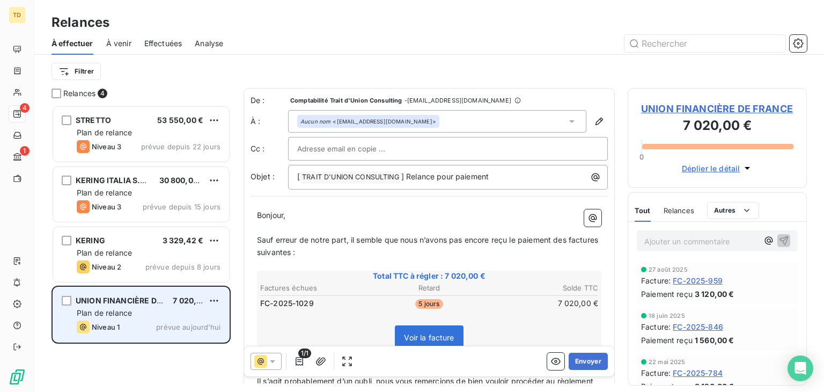
click at [148, 317] on div "Plan de relance" at bounding box center [149, 312] width 144 height 11
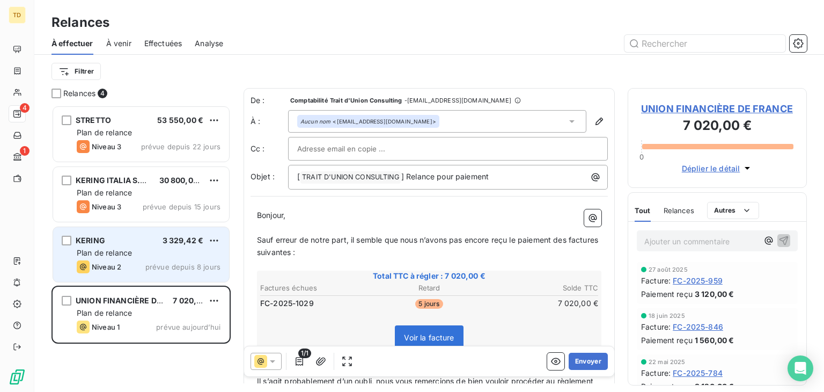
click at [148, 250] on div "Plan de relance" at bounding box center [149, 252] width 144 height 11
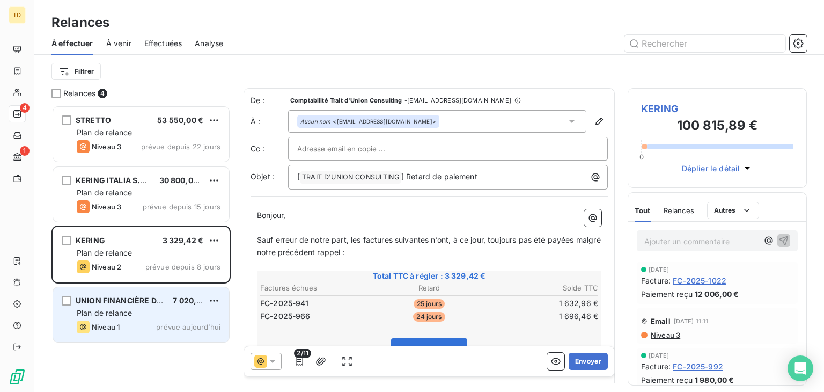
click at [141, 303] on span "UNION FINANCIÈRE DE FRANCE" at bounding box center [135, 300] width 119 height 9
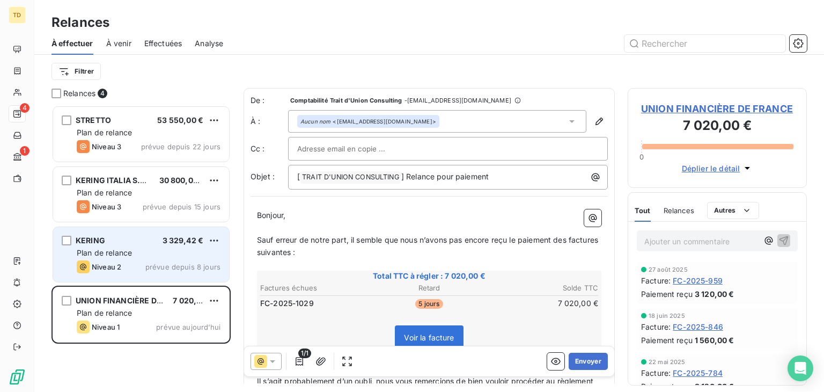
click at [114, 250] on span "Plan de relance" at bounding box center [104, 252] width 55 height 9
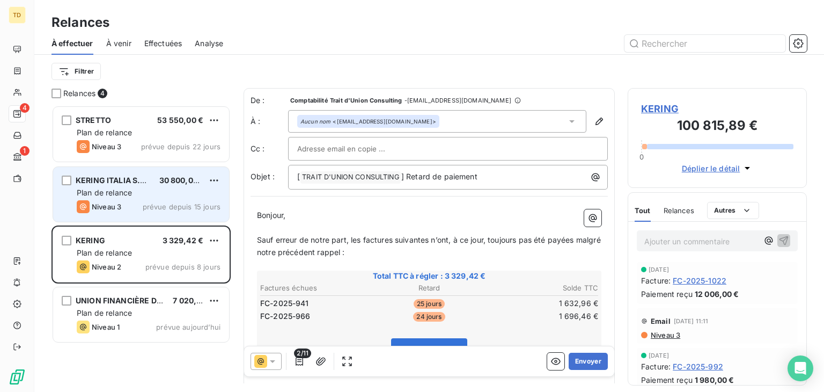
click at [107, 192] on span "Plan de relance" at bounding box center [104, 192] width 55 height 9
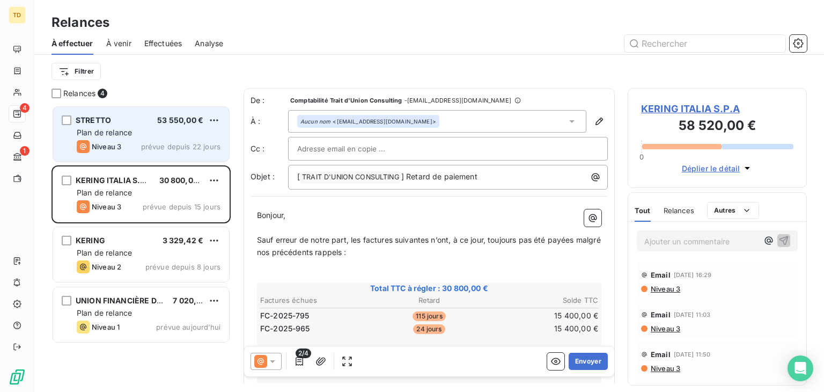
click at [135, 142] on div "Niveau 3 prévue depuis 22 jours" at bounding box center [149, 146] width 144 height 13
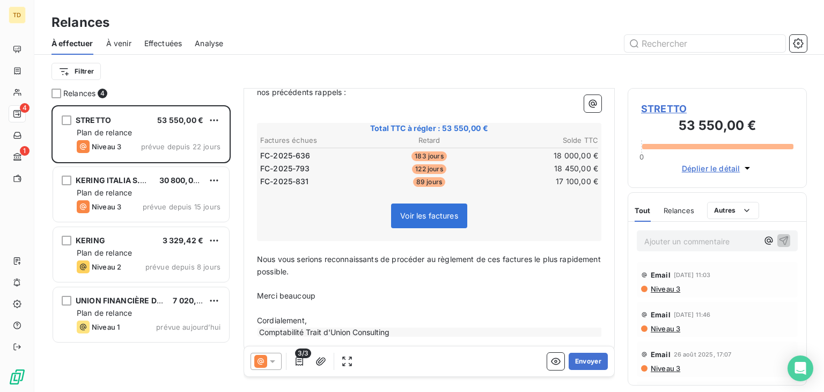
scroll to position [161, 0]
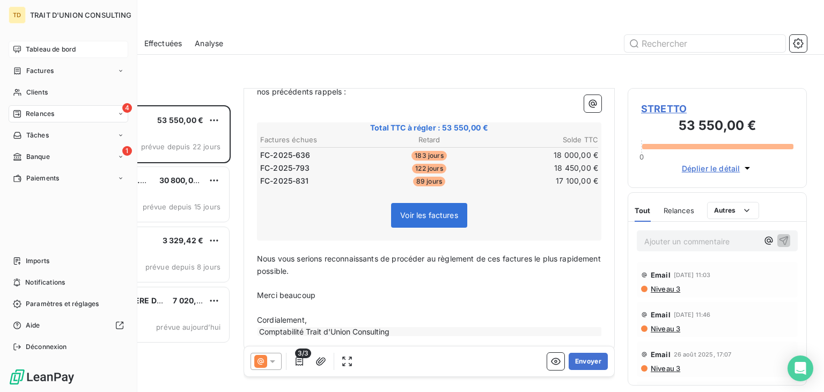
click at [30, 50] on span "Tableau de bord" at bounding box center [51, 50] width 50 height 10
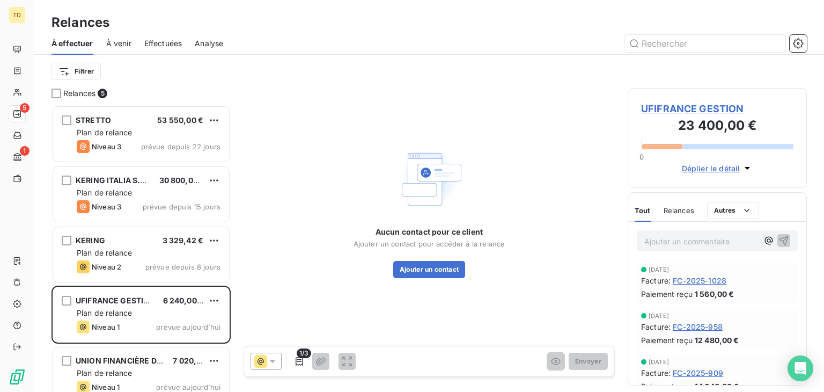
scroll to position [278, 171]
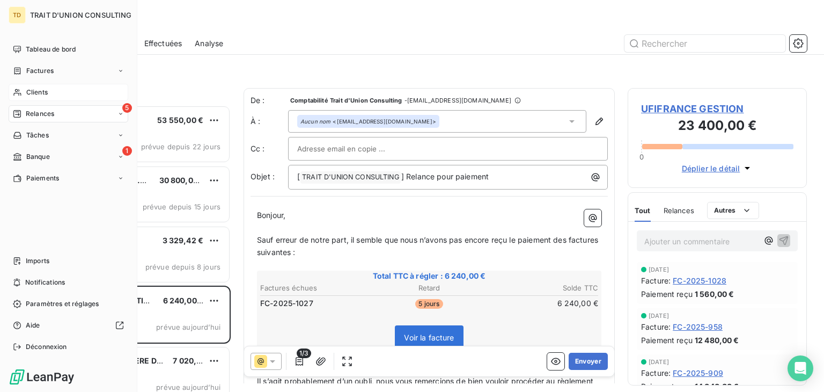
click at [54, 86] on div "Clients" at bounding box center [69, 92] width 120 height 17
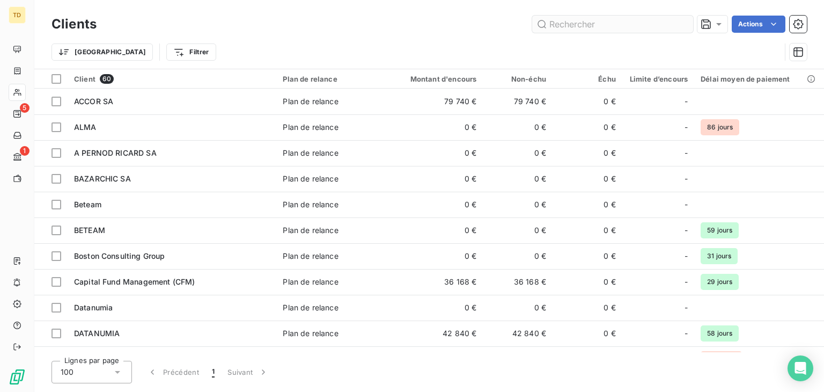
click at [569, 28] on input "text" at bounding box center [612, 24] width 161 height 17
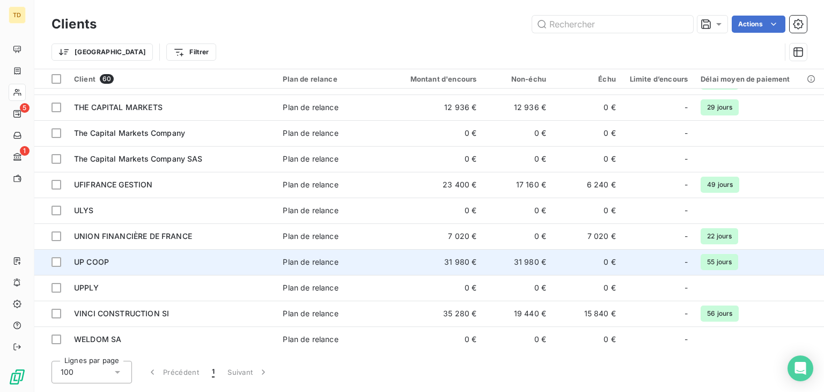
scroll to position [1228, 0]
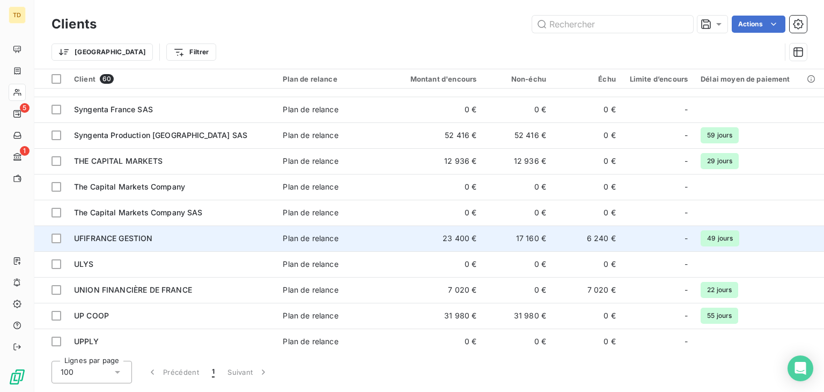
click at [155, 235] on div "UFIFRANCE GESTION" at bounding box center [172, 238] width 196 height 11
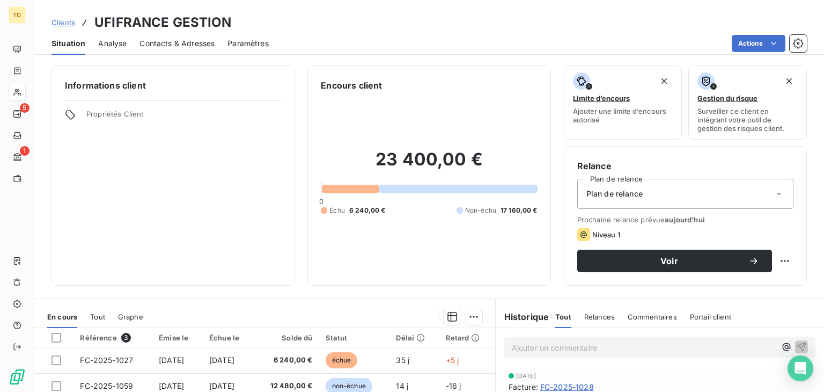
click at [163, 47] on span "Contacts & Adresses" at bounding box center [177, 43] width 75 height 11
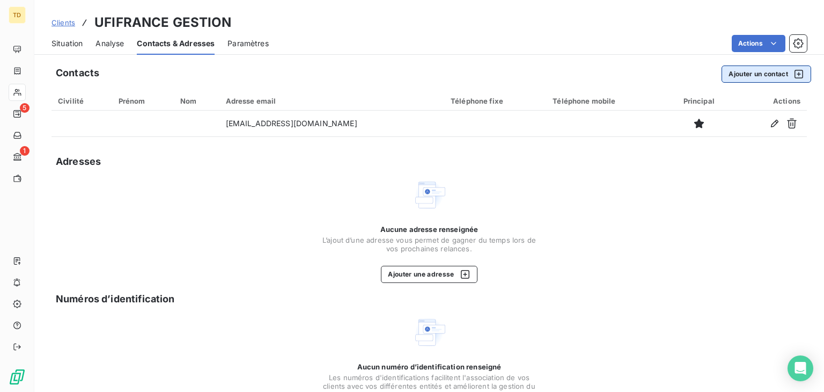
click at [753, 74] on button "Ajouter un contact" at bounding box center [767, 73] width 90 height 17
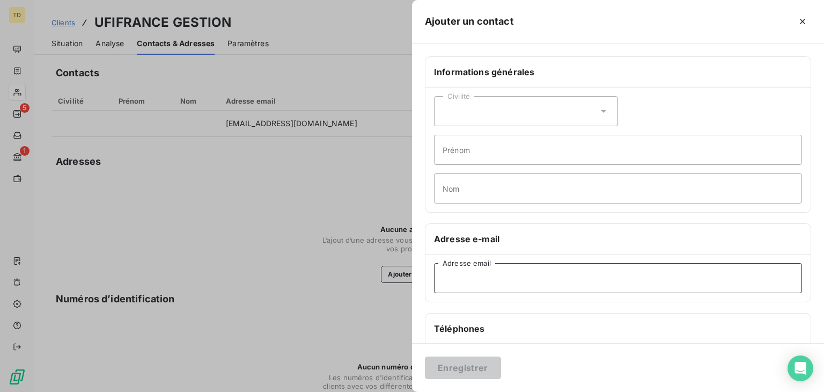
click at [477, 272] on input "Adresse email" at bounding box center [618, 278] width 368 height 30
paste input "factures_projets@uff.net"
type input "factures_projets@uff.net"
click at [494, 188] on input "Nom" at bounding box center [618, 188] width 368 height 30
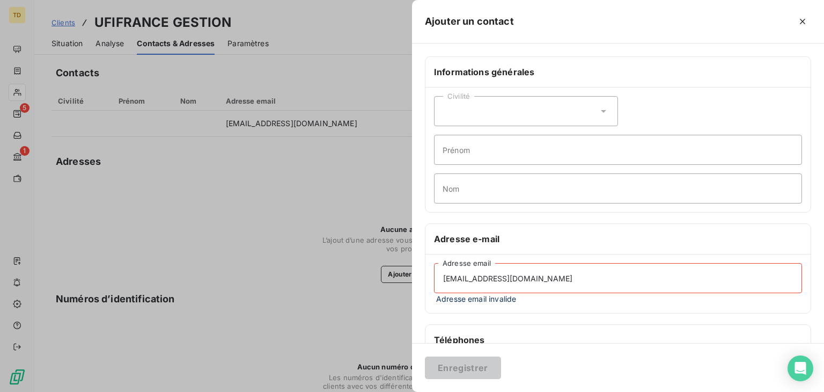
click at [633, 118] on div "Civilité Prénom Nom" at bounding box center [618, 149] width 385 height 124
click at [503, 294] on span "Adresse email invalide" at bounding box center [618, 298] width 368 height 11
click at [484, 305] on div "factures_projets@uff.net Adresse email Adresse email invalide" at bounding box center [618, 283] width 385 height 58
click at [625, 151] on input "Prénom" at bounding box center [618, 150] width 368 height 30
click at [455, 378] on div "Enregistrer" at bounding box center [618, 367] width 412 height 49
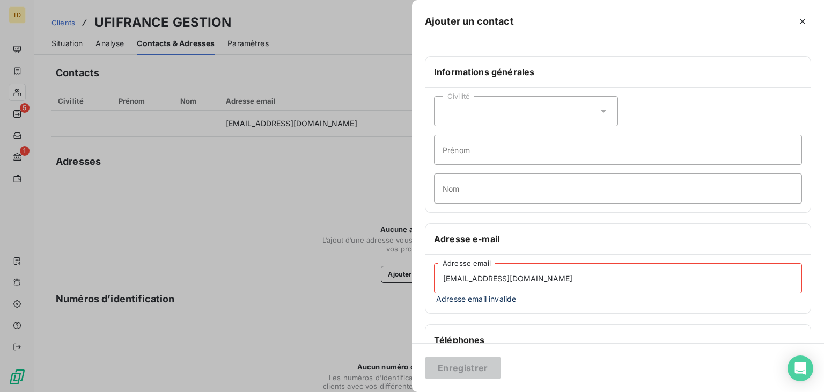
click at [531, 269] on input "factures_projets@uff.net" at bounding box center [618, 278] width 368 height 30
click at [549, 277] on input "factures_projets@uff.net" at bounding box center [618, 278] width 368 height 30
click at [580, 247] on div "Adresse e-mail" at bounding box center [618, 239] width 385 height 31
click at [340, 159] on div at bounding box center [412, 196] width 824 height 392
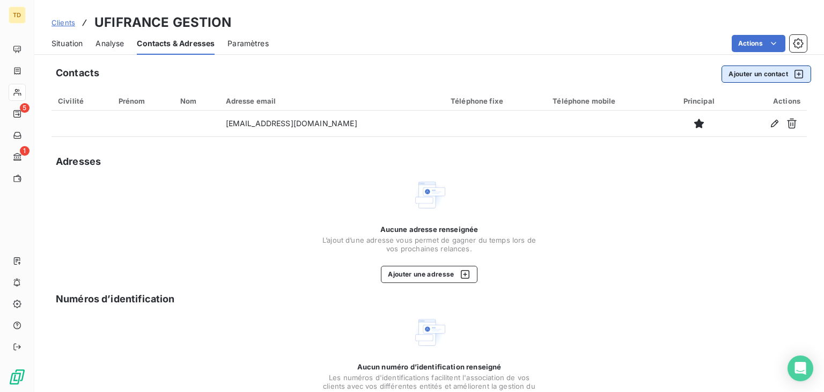
click at [762, 75] on button "Ajouter un contact" at bounding box center [767, 73] width 90 height 17
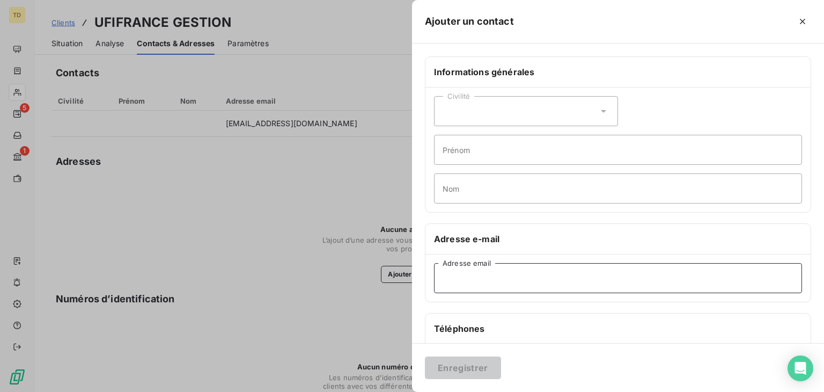
click at [502, 272] on input "Adresse email" at bounding box center [618, 278] width 368 height 30
paste input "factures_projets@uff.net"
click at [445, 275] on input "factures_projets@uff.net" at bounding box center [618, 278] width 368 height 30
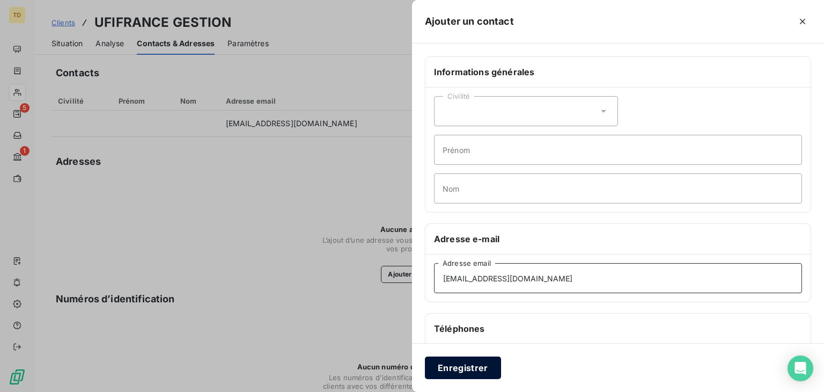
type input "factures_projets@uff.net"
click at [464, 363] on button "Enregistrer" at bounding box center [463, 367] width 76 height 23
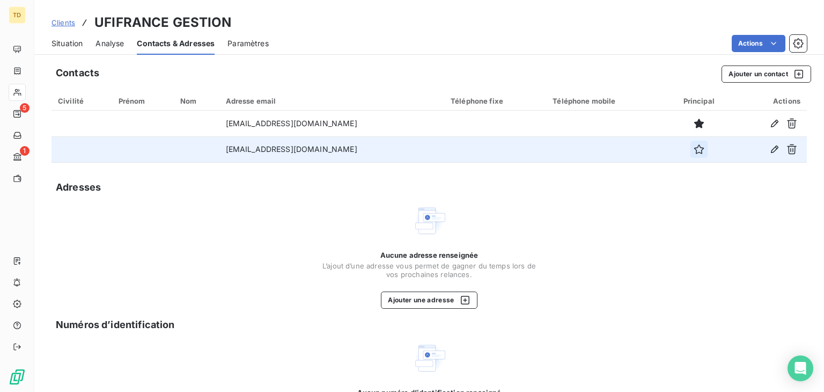
click at [694, 152] on icon "button" at bounding box center [699, 149] width 10 height 10
click at [52, 20] on span "Clients" at bounding box center [64, 22] width 24 height 9
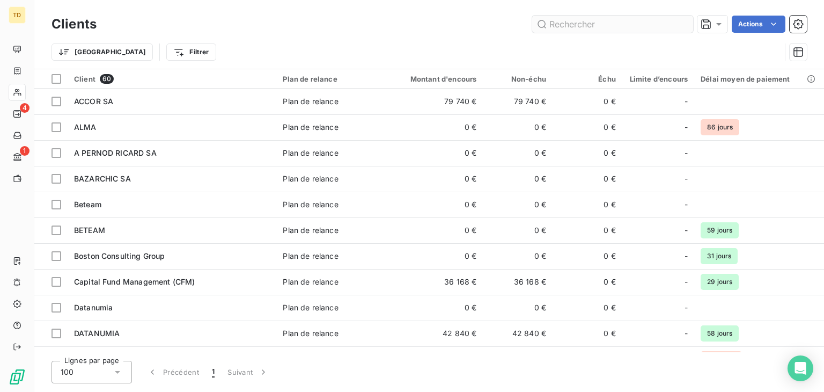
click at [599, 20] on input "text" at bounding box center [612, 24] width 161 height 17
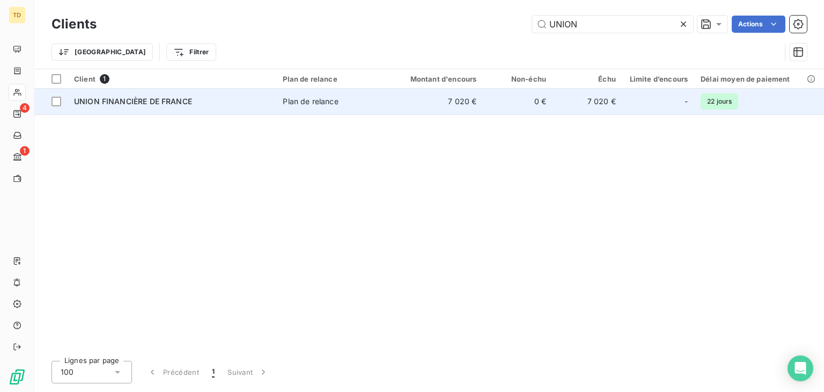
type input "UNION"
click at [163, 101] on span "UNION FINANCIÈRE DE FRANCE" at bounding box center [133, 101] width 118 height 9
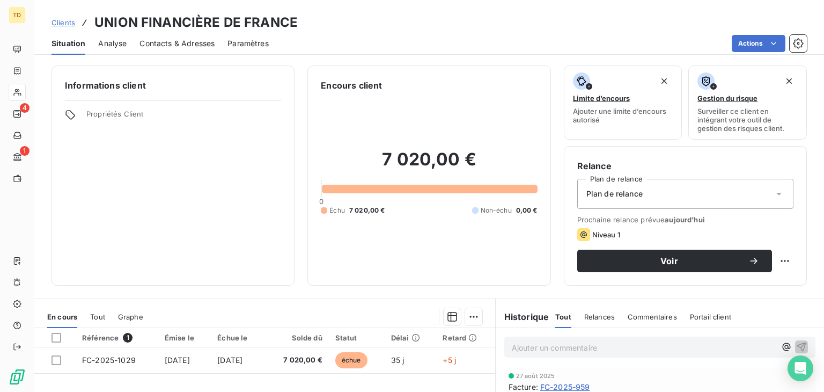
click at [199, 46] on span "Contacts & Adresses" at bounding box center [177, 43] width 75 height 11
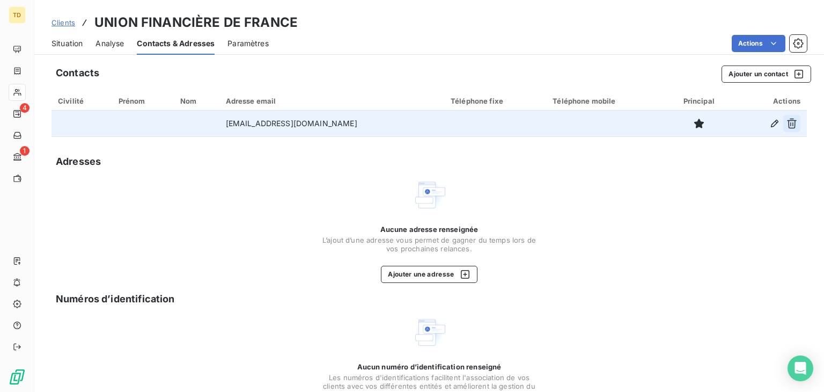
click at [787, 126] on icon "button" at bounding box center [792, 124] width 10 height 10
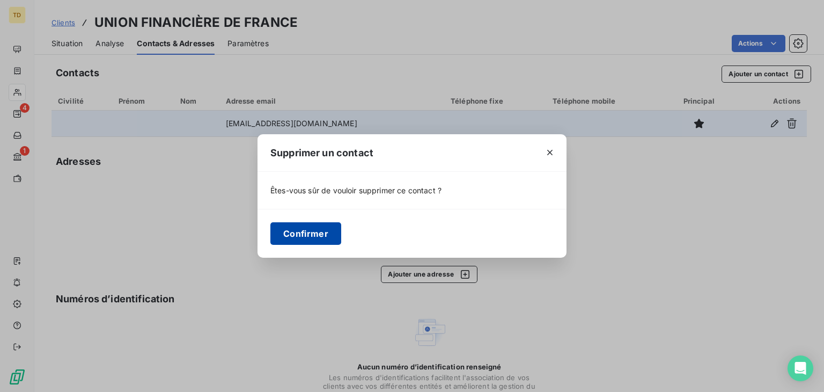
click at [291, 231] on button "Confirmer" at bounding box center [305, 233] width 71 height 23
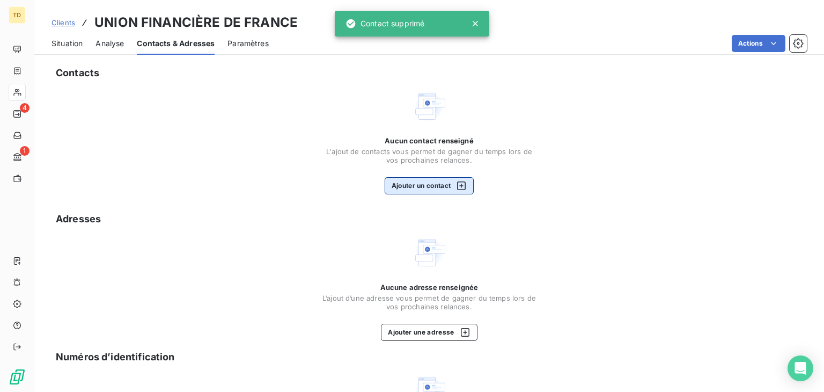
click at [427, 187] on button "Ajouter un contact" at bounding box center [430, 185] width 90 height 17
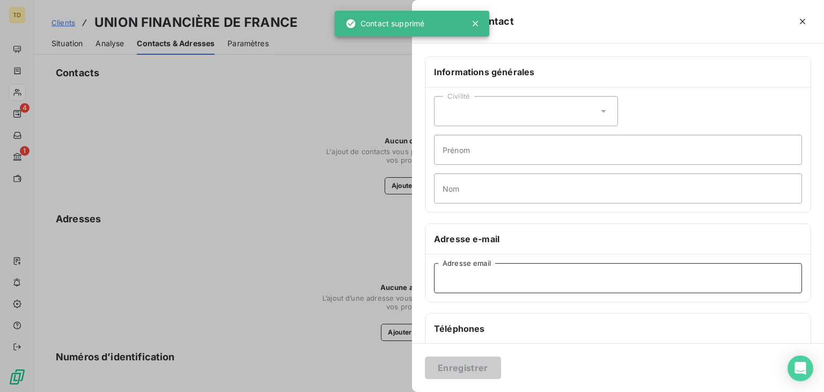
click at [480, 271] on input "Adresse email" at bounding box center [618, 278] width 368 height 30
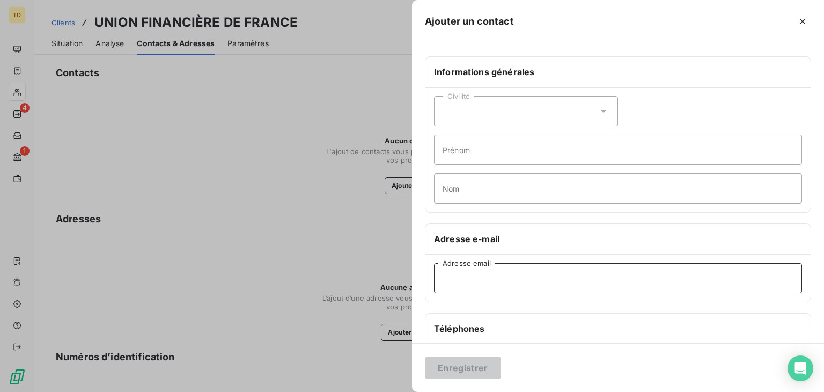
paste input "factures_projets@uff.net"
click at [446, 279] on input "factures_projets@uff.net" at bounding box center [618, 278] width 368 height 30
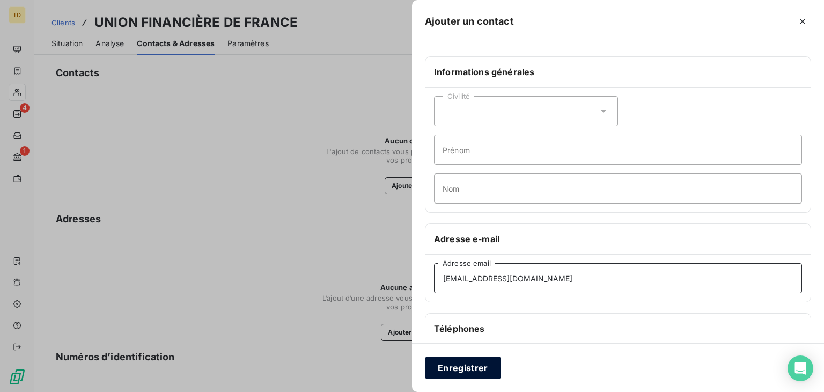
type input "factures_projets@uff.net"
click at [468, 360] on button "Enregistrer" at bounding box center [463, 367] width 76 height 23
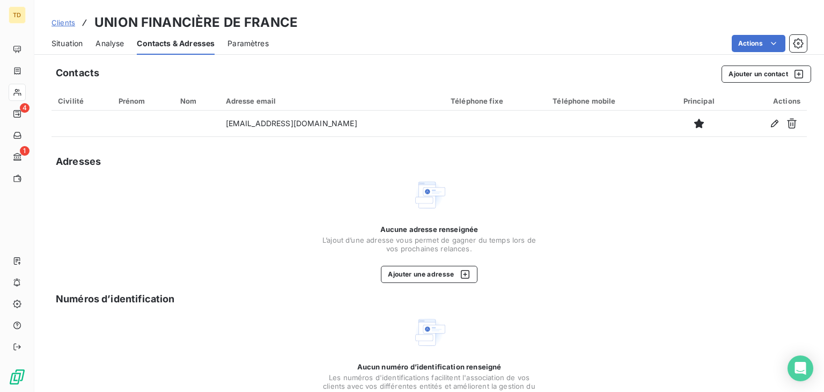
click at [63, 20] on span "Clients" at bounding box center [64, 22] width 24 height 9
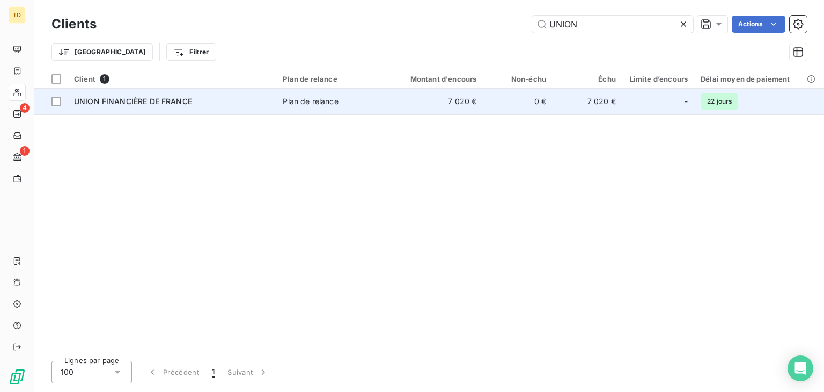
click at [211, 98] on div "UNION FINANCIÈRE DE FRANCE" at bounding box center [172, 101] width 196 height 11
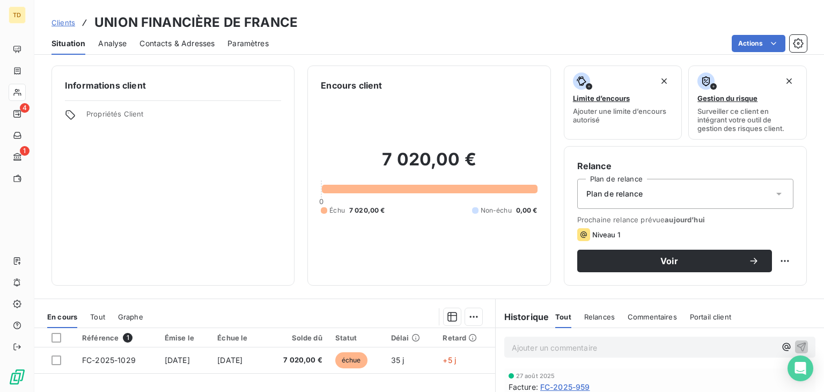
click at [180, 48] on span "Contacts & Adresses" at bounding box center [177, 43] width 75 height 11
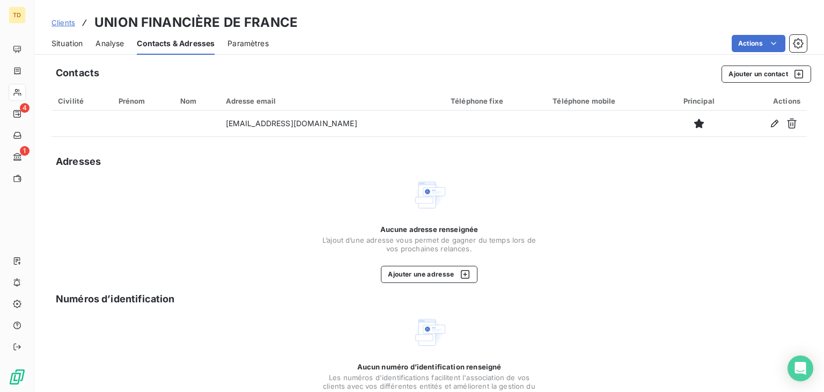
click at [66, 22] on span "Clients" at bounding box center [64, 22] width 24 height 9
